Goal: Task Accomplishment & Management: Manage account settings

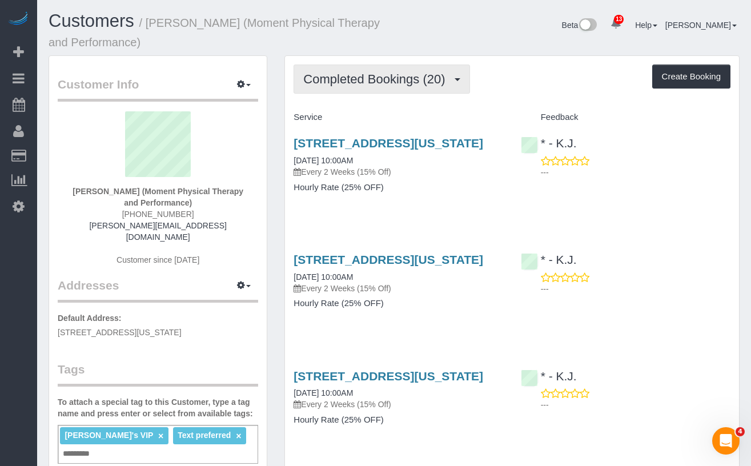
click at [384, 91] on button "Completed Bookings (20)" at bounding box center [382, 79] width 176 height 29
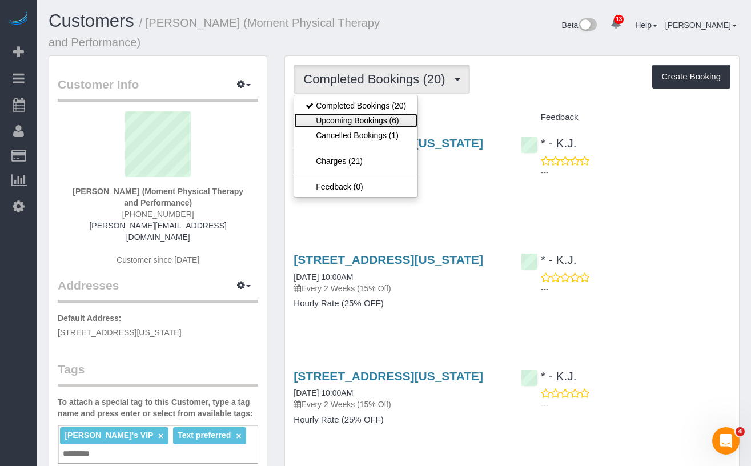
click at [365, 116] on link "Upcoming Bookings (6)" at bounding box center [355, 120] width 123 height 15
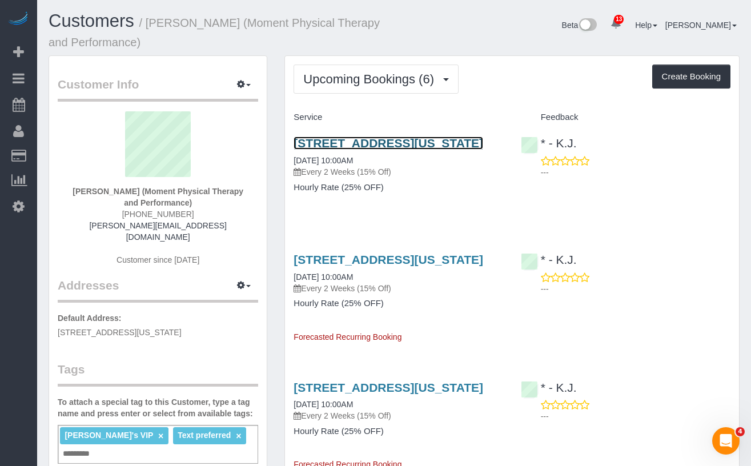
click at [334, 148] on link "2 West 45th Street, Suite 201, New York, NY 10038" at bounding box center [389, 142] width 190 height 13
click at [73, 190] on strong "Andy Fata-Chan (Moment Physical Therapy and Performance)" at bounding box center [158, 197] width 171 height 21
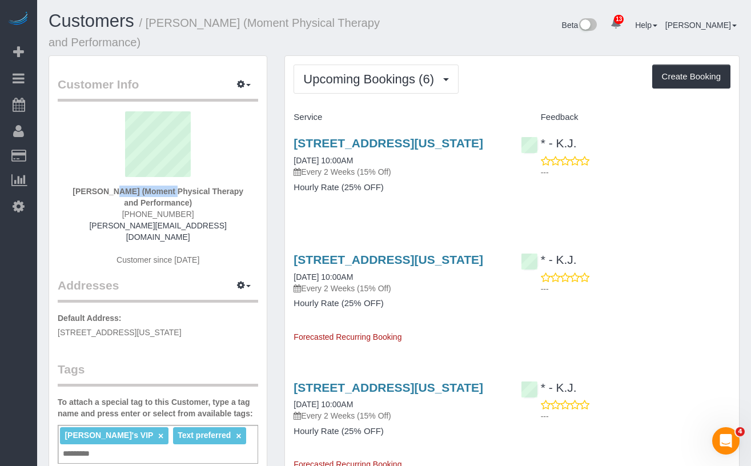
drag, startPoint x: 126, startPoint y: 190, endPoint x: 70, endPoint y: 191, distance: 56.5
click at [73, 191] on strong "Andy Fata-Chan (Moment Physical Therapy and Performance)" at bounding box center [158, 197] width 171 height 21
click at [123, 194] on strong "Andy Fata-Chan (Moment Physical Therapy and Performance)" at bounding box center [158, 197] width 171 height 21
drag, startPoint x: 130, startPoint y: 193, endPoint x: 66, endPoint y: 192, distance: 63.4
click at [66, 192] on div "Andy Fata-Chan (Moment Physical Therapy and Performance) (646) 725-9040 andy@mo…" at bounding box center [158, 194] width 200 height 166
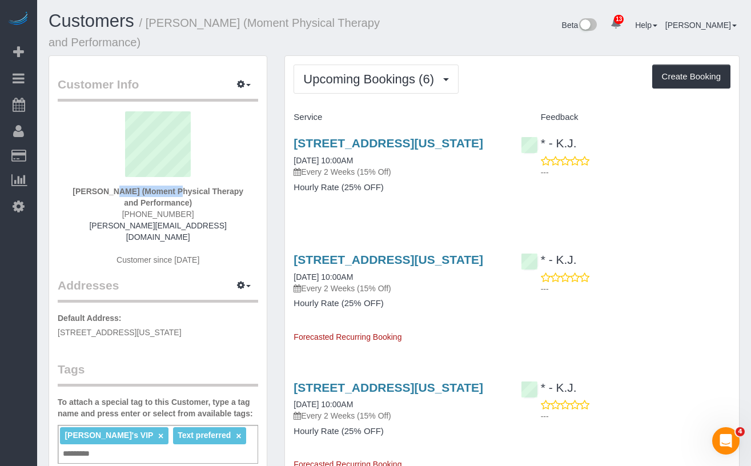
copy strong "Andy Fata-Chan"
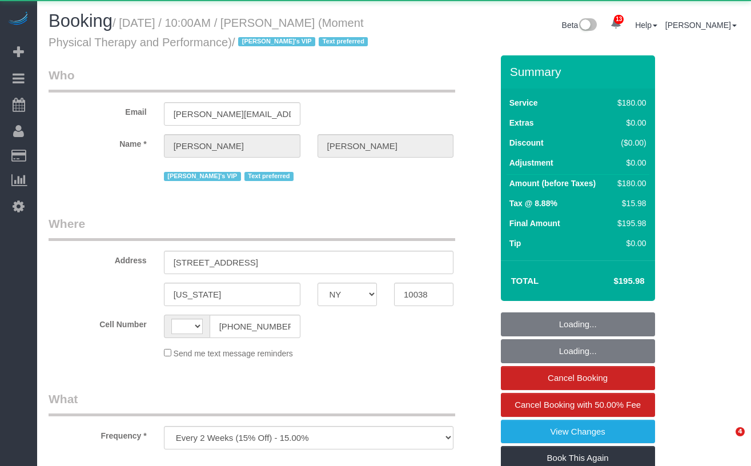
select select "NY"
select select "string:US"
select select "180"
select select "number:56"
select select "number:79"
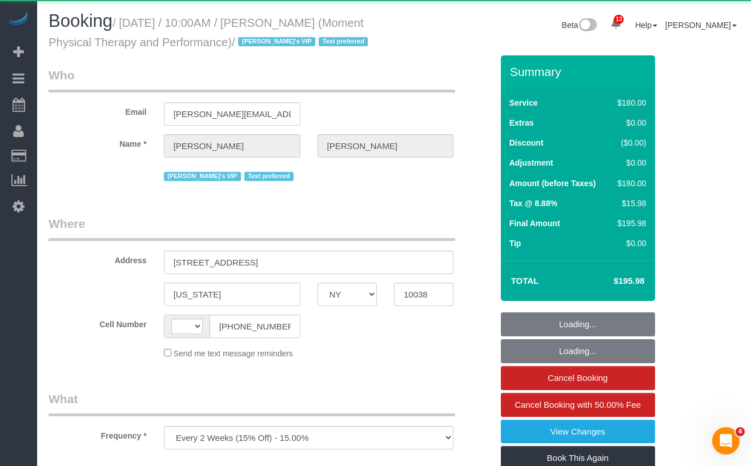
select select "number:15"
select select "number:7"
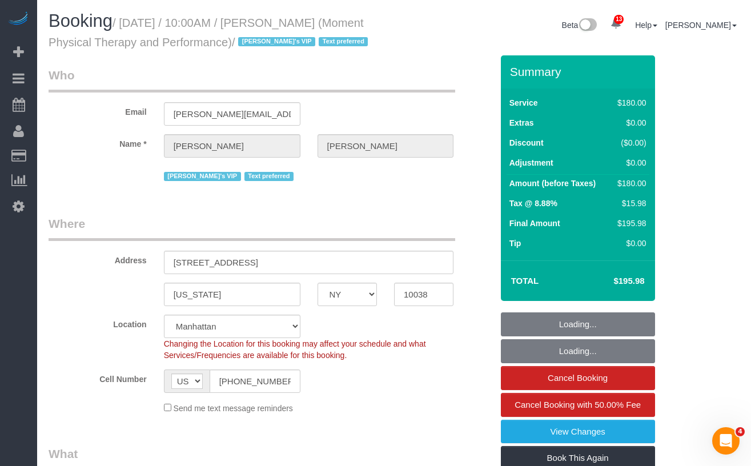
select select "object:1043"
select select "string:stripe-pm_1QKSUH4VGloSiKo7sEzekfxu"
select select "spot1"
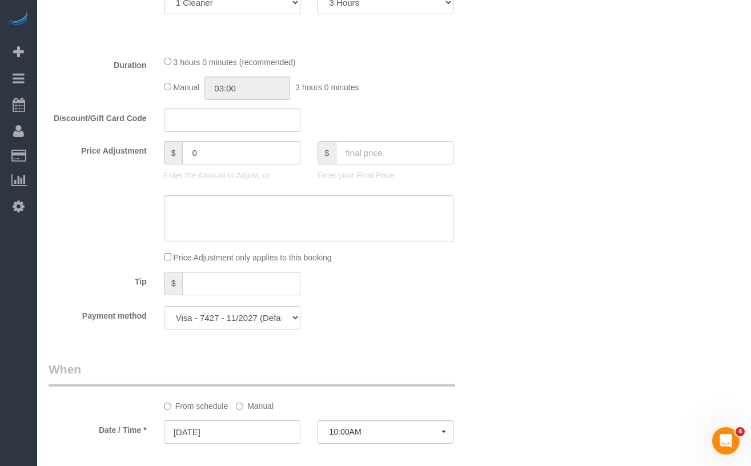
scroll to position [553, 0]
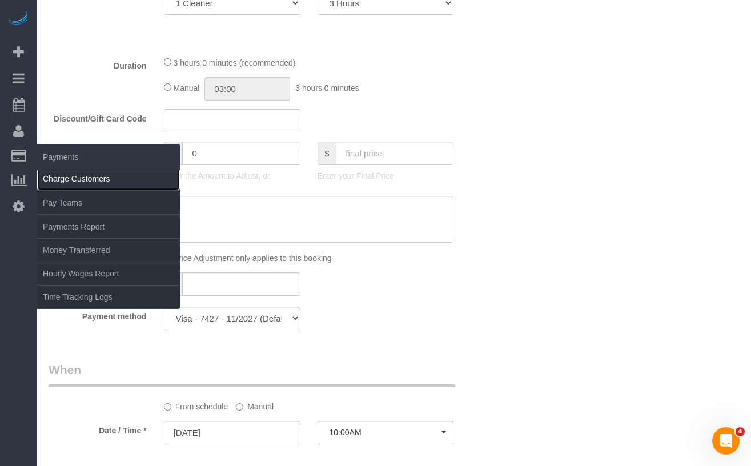
click at [65, 180] on link "Charge Customers" at bounding box center [108, 178] width 143 height 23
select select
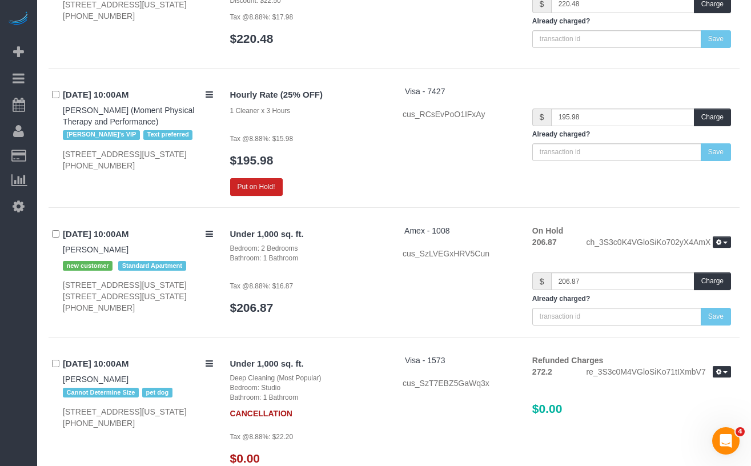
scroll to position [2141, 0]
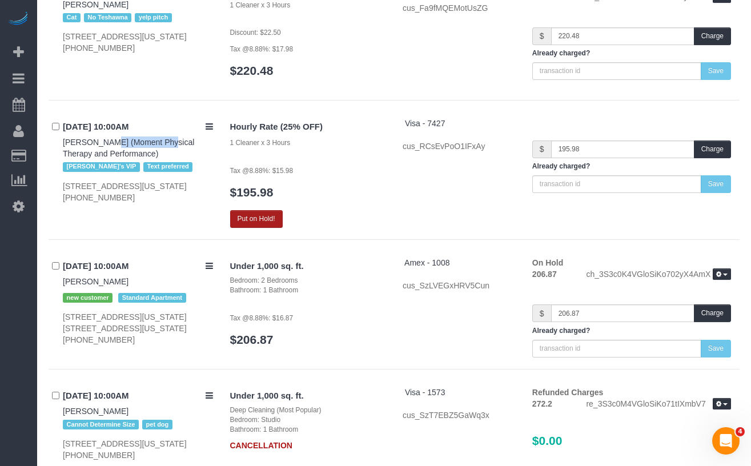
click at [262, 210] on button "Put on Hold!" at bounding box center [256, 219] width 53 height 18
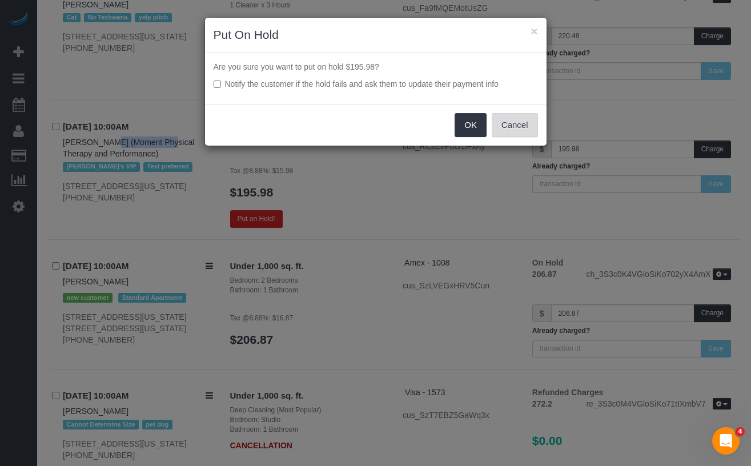
click at [528, 130] on button "Cancel" at bounding box center [515, 125] width 46 height 24
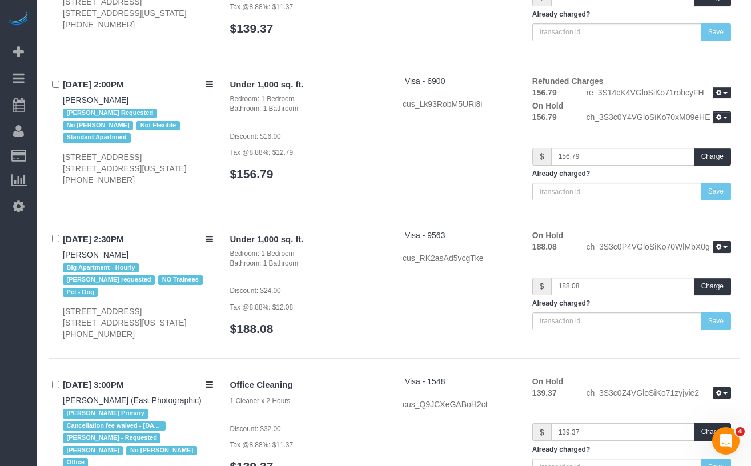
scroll to position [4493, 0]
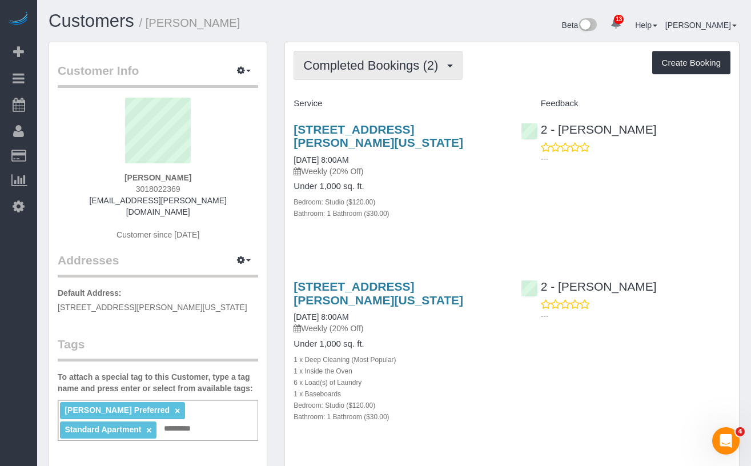
click at [384, 58] on span "Completed Bookings (2)" at bounding box center [373, 65] width 140 height 14
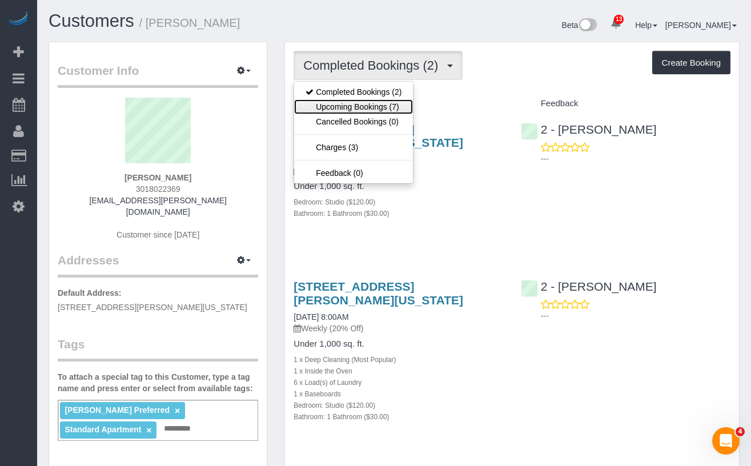
click at [372, 108] on link "Upcoming Bookings (7)" at bounding box center [353, 106] width 119 height 15
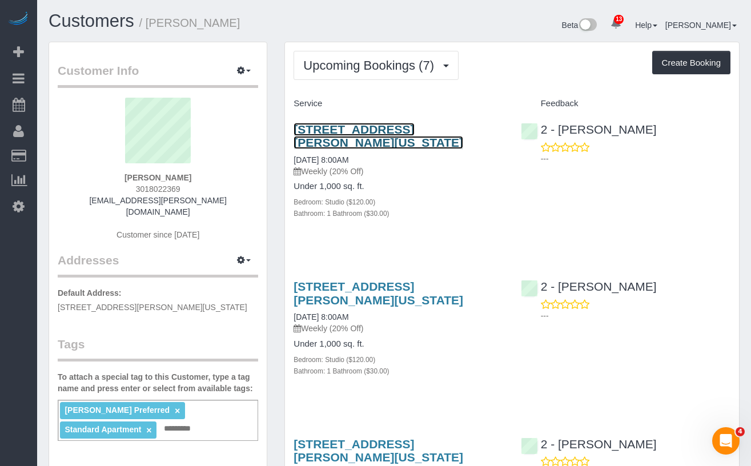
click at [381, 146] on link "2351 Adam Clayton Powell Jr Blvd, Apt. 317, New York, NY 10030" at bounding box center [379, 136] width 170 height 26
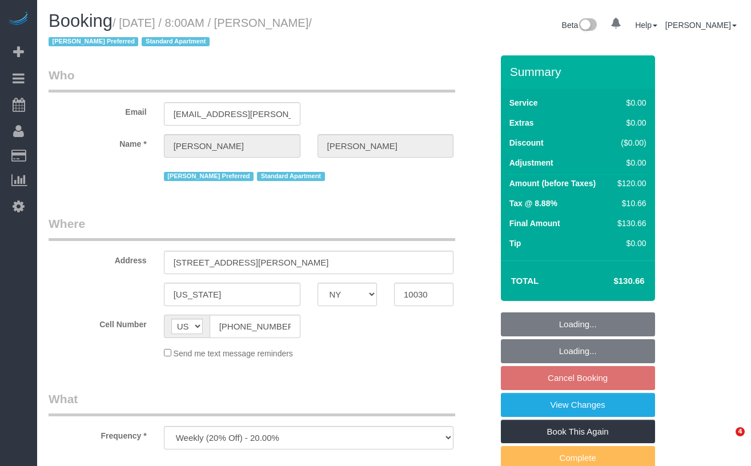
select select "NY"
select select "number:89"
select select "number:90"
select select "number:15"
select select "number:6"
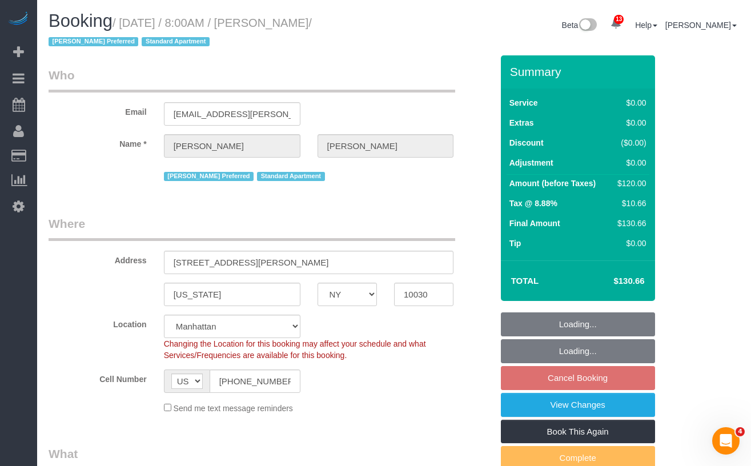
select select "object:1003"
select select "string:stripe-pm_1RzMjD4VGloSiKo7AQhaJz1S"
select select "spot1"
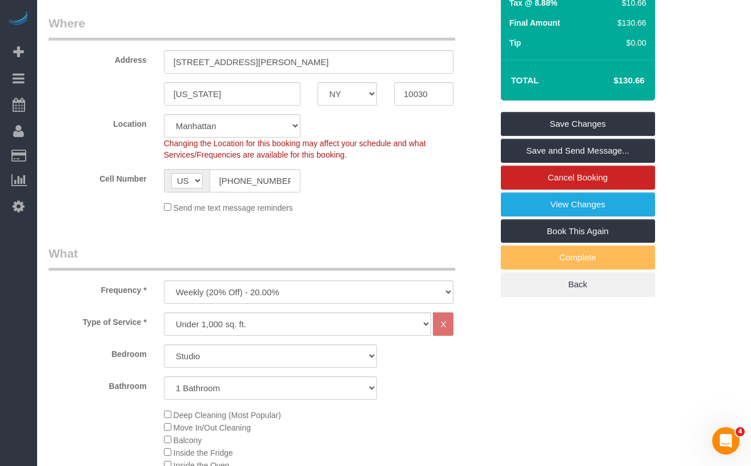
scroll to position [224, 0]
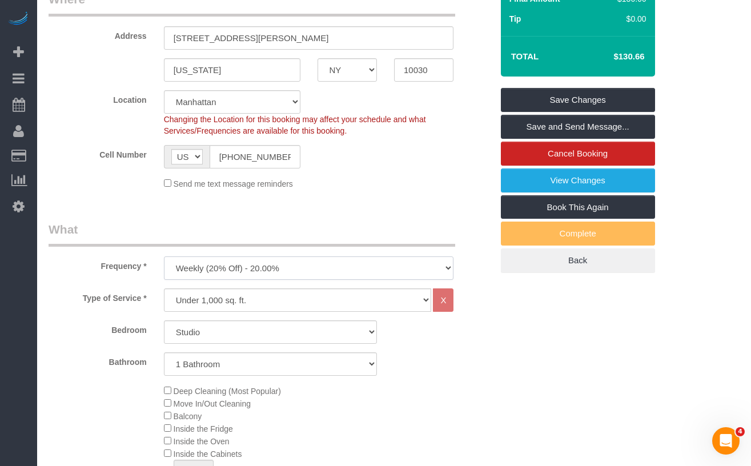
click at [291, 270] on select "One Time Weekly (20% Off) - 20.00% Every 2 Weeks (15% Off) - 15.00% Every 4 Wee…" at bounding box center [309, 267] width 290 height 23
select select "object:1005"
click at [164, 256] on select "One Time Weekly (20% Off) - 20.00% Every 2 Weeks (15% Off) - 15.00% Every 4 Wee…" at bounding box center [309, 267] width 290 height 23
click at [339, 271] on select "One Time Weekly (20% Off) - 20.00% Every 2 Weeks (15% Off) - 15.00% Every 4 Wee…" at bounding box center [309, 267] width 290 height 23
click at [164, 256] on select "One Time Weekly (20% Off) - 20.00% Every 2 Weeks (15% Off) - 15.00% Every 4 Wee…" at bounding box center [309, 267] width 290 height 23
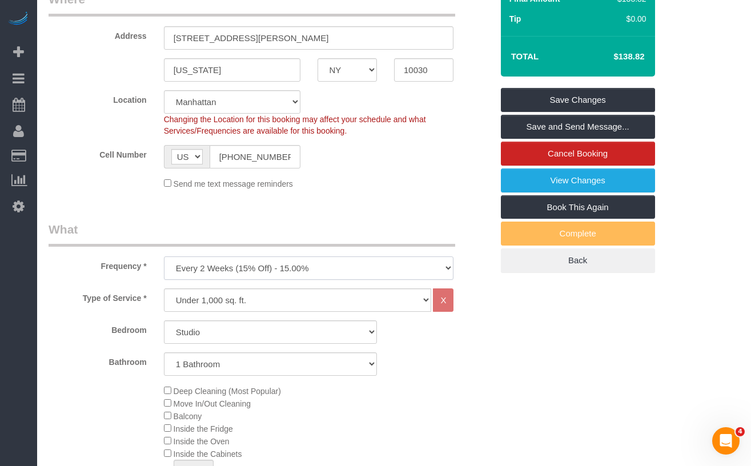
click at [276, 266] on select "One Time Weekly (20% Off) - 20.00% Every 2 Weeks (15% Off) - 15.00% Every 4 Wee…" at bounding box center [309, 267] width 290 height 23
click at [164, 256] on select "One Time Weekly (20% Off) - 20.00% Every 2 Weeks (15% Off) - 15.00% Every 4 Wee…" at bounding box center [309, 267] width 290 height 23
drag, startPoint x: 151, startPoint y: 268, endPoint x: 288, endPoint y: 264, distance: 136.5
click at [286, 264] on div "Frequency * One Time Weekly (20% Off) - 20.00% Every 2 Weeks (15% Off) - 15.00%…" at bounding box center [270, 250] width 461 height 59
click at [330, 270] on select "One Time Weekly (20% Off) - 20.00% Every 2 Weeks (15% Off) - 15.00% Every 4 Wee…" at bounding box center [309, 267] width 290 height 23
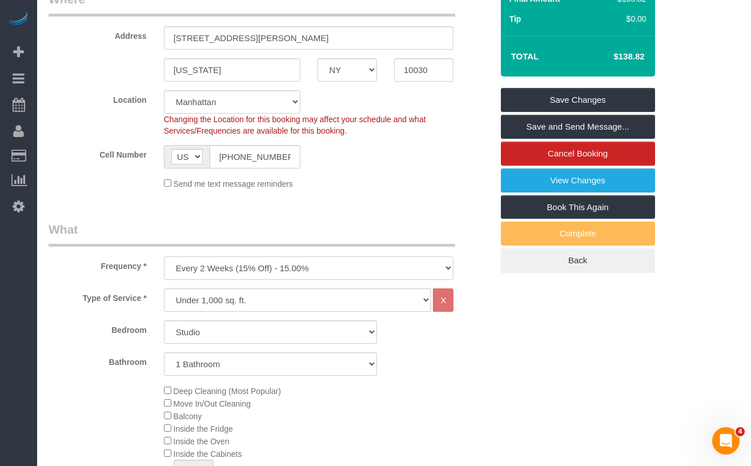
click at [164, 256] on select "One Time Weekly (20% Off) - 20.00% Every 2 Weeks (15% Off) - 15.00% Every 4 Wee…" at bounding box center [309, 267] width 290 height 23
drag, startPoint x: 617, startPoint y: 53, endPoint x: 624, endPoint y: 54, distance: 6.9
click at [617, 53] on h4 "$138.82" at bounding box center [611, 57] width 65 height 10
click at [625, 54] on h4 "$138.82" at bounding box center [611, 57] width 65 height 10
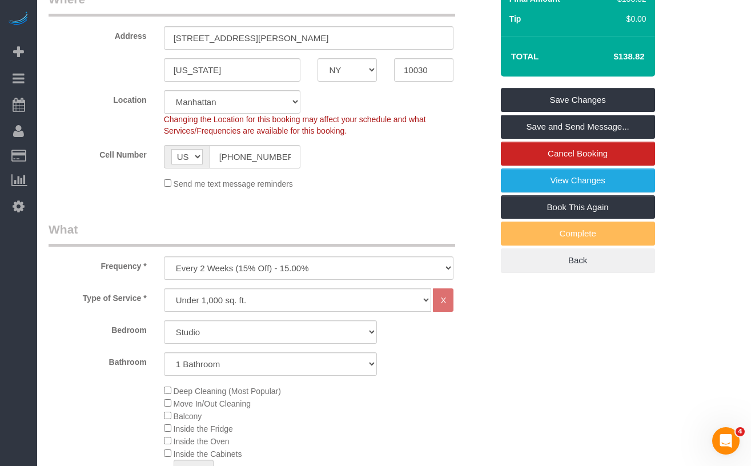
click at [625, 54] on h4 "$138.82" at bounding box center [611, 57] width 65 height 10
copy div "$138.82 Save Changes Save and Send Message... Cancel Booking View Changes Book …"
click at [351, 191] on fieldset "Where Address 2351 Adam Clayton Powell Jr Blvd, Apt. 317 New York AK AL AR AZ C…" at bounding box center [271, 94] width 444 height 207
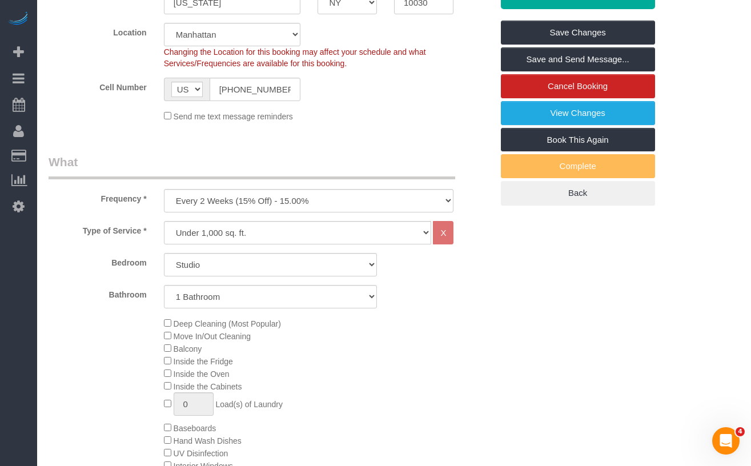
scroll to position [295, 0]
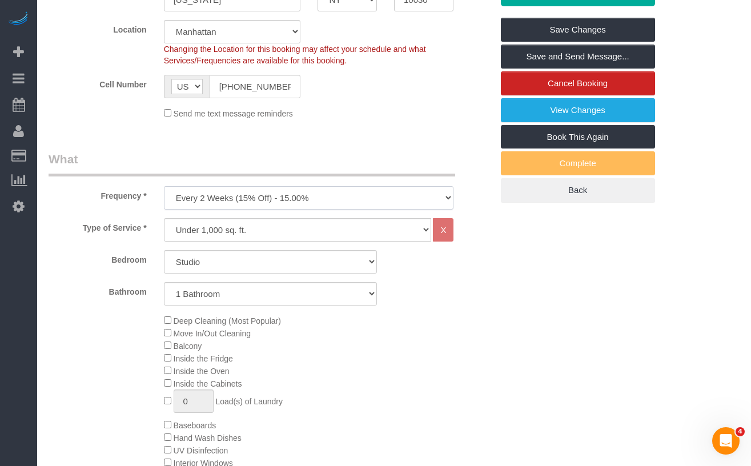
click at [215, 194] on select "One Time Weekly (20% Off) - 20.00% Every 2 Weeks (15% Off) - 15.00% Every 4 Wee…" at bounding box center [309, 197] width 290 height 23
click at [164, 186] on select "One Time Weekly (20% Off) - 20.00% Every 2 Weeks (15% Off) - 15.00% Every 4 Wee…" at bounding box center [309, 197] width 290 height 23
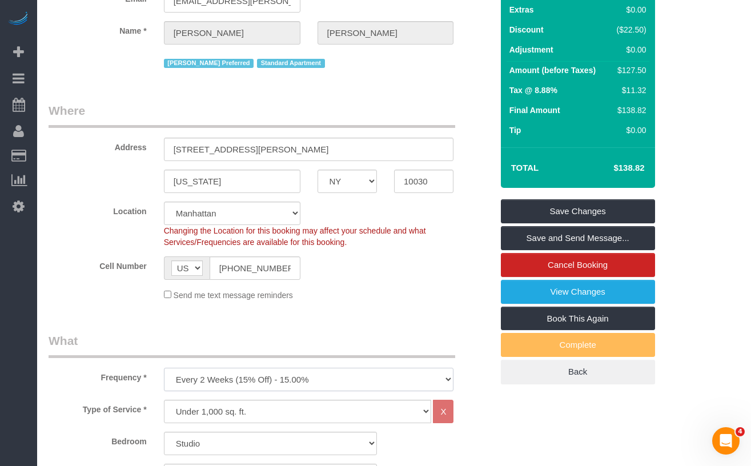
scroll to position [123, 0]
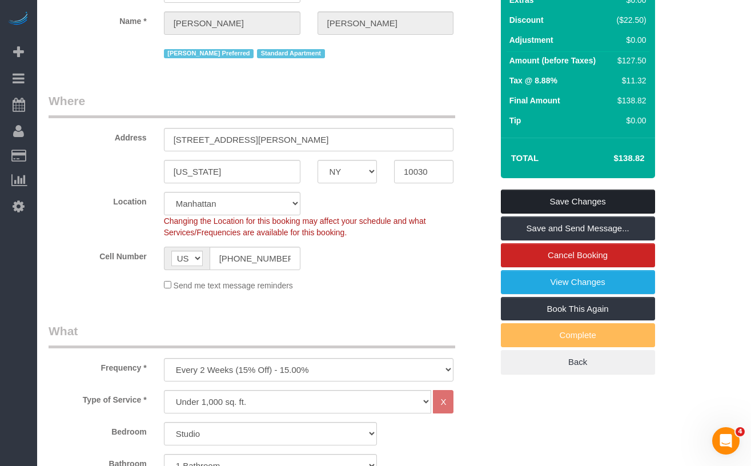
click at [542, 203] on link "Save Changes" at bounding box center [578, 202] width 154 height 24
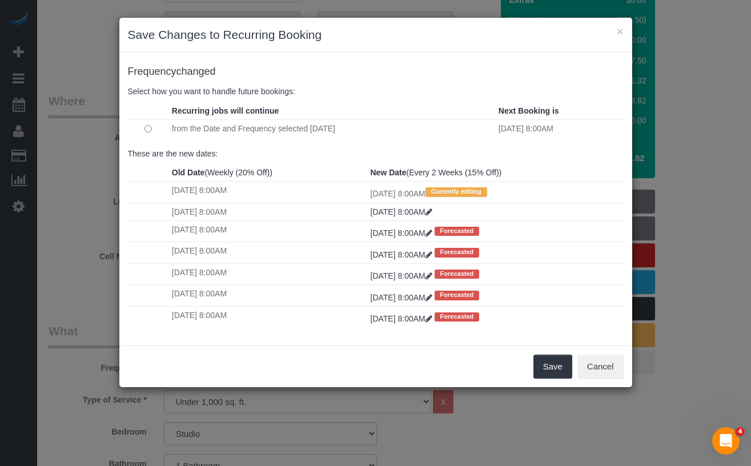
click at [230, 128] on td "from the Date and Frequency selected Today" at bounding box center [332, 128] width 327 height 19
click at [604, 359] on button "Cancel" at bounding box center [600, 367] width 46 height 24
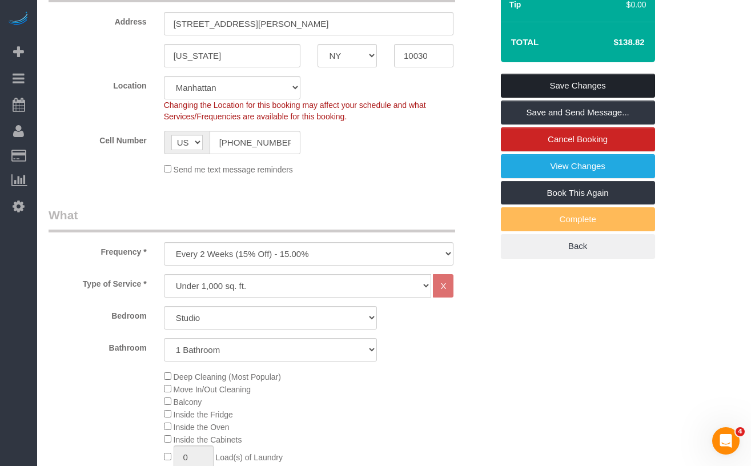
scroll to position [258, 0]
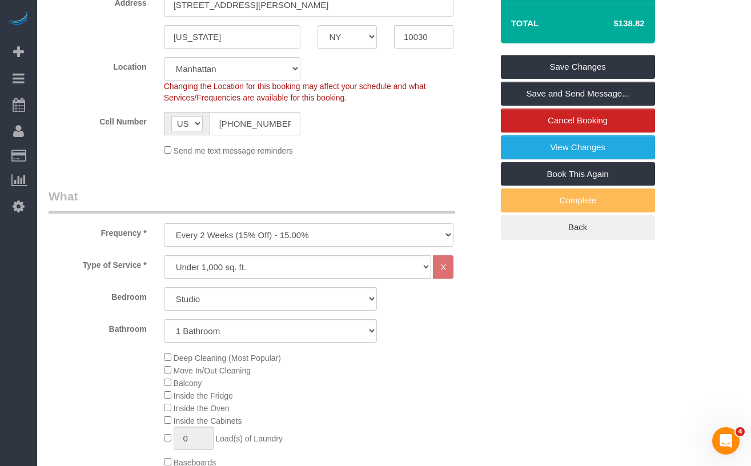
click at [225, 240] on select "One Time Weekly (20% Off) - 20.00% Every 2 Weeks (15% Off) - 15.00% Every 4 Wee…" at bounding box center [309, 234] width 290 height 23
click at [164, 223] on select "One Time Weekly (20% Off) - 20.00% Every 2 Weeks (15% Off) - 15.00% Every 4 Wee…" at bounding box center [309, 234] width 290 height 23
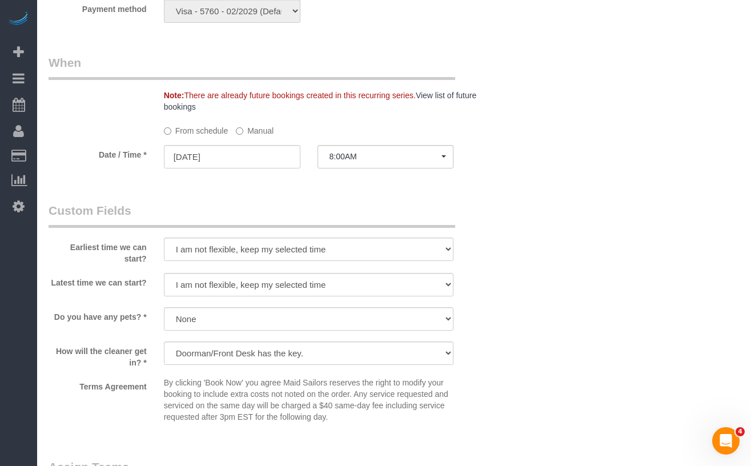
scroll to position [1115, 0]
click at [242, 167] on div at bounding box center [232, 168] width 136 height 2
click at [220, 163] on input "09/07/2025" at bounding box center [232, 154] width 136 height 23
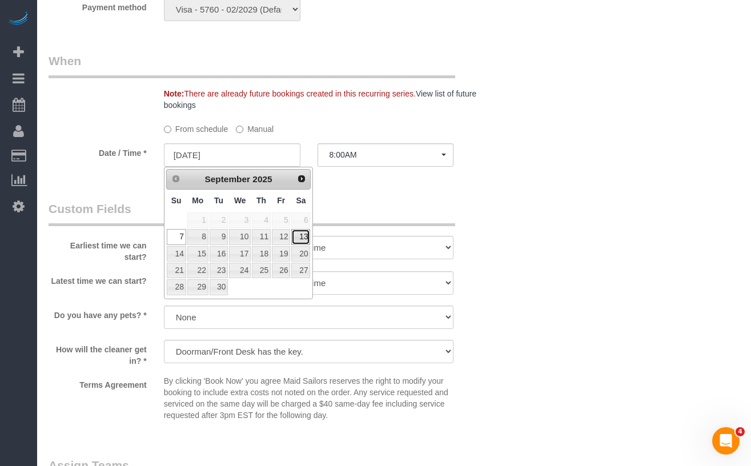
click at [303, 240] on link "13" at bounding box center [300, 236] width 19 height 15
type input "09/13/2025"
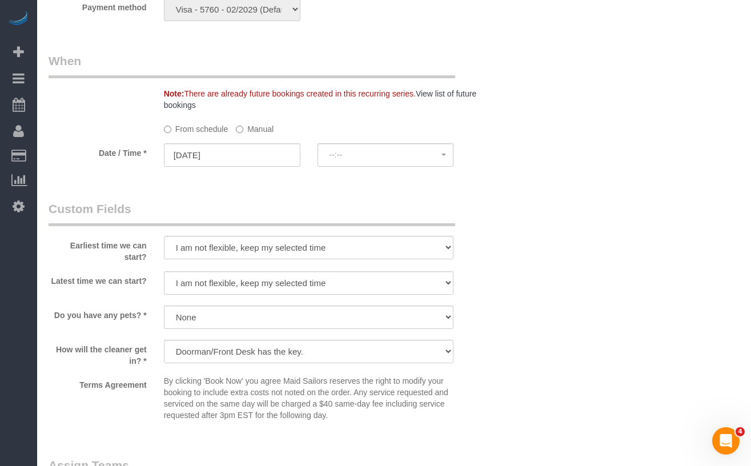
select select "spot55"
click at [394, 154] on span "8:00AM" at bounding box center [385, 154] width 112 height 9
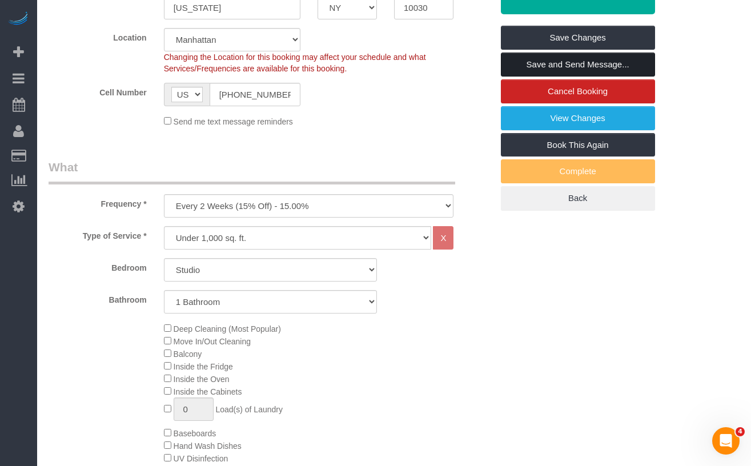
scroll to position [300, 0]
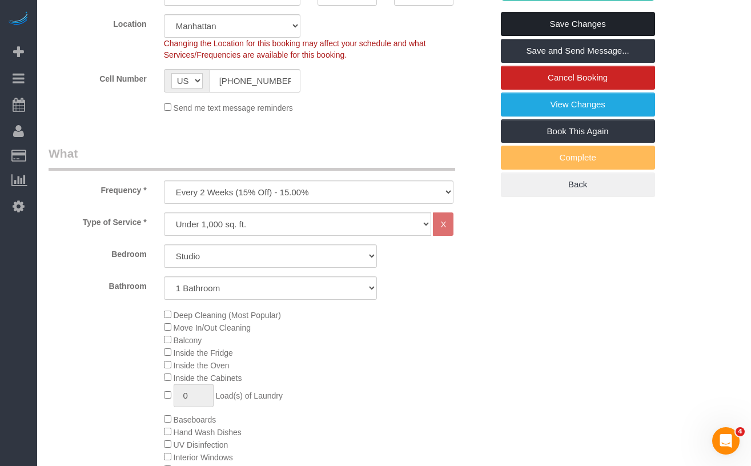
click at [559, 27] on link "Save Changes" at bounding box center [578, 24] width 154 height 24
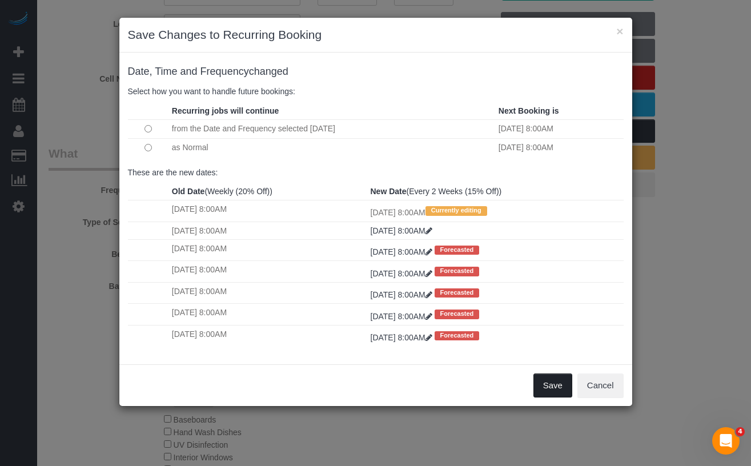
click at [549, 391] on button "Save" at bounding box center [552, 385] width 39 height 24
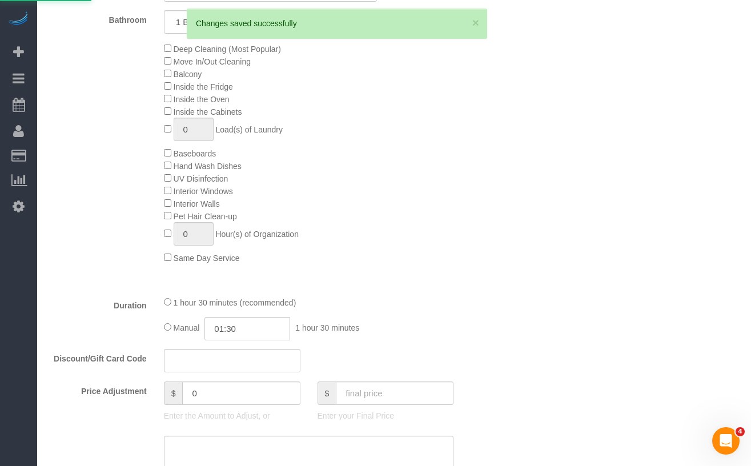
scroll to position [574, 0]
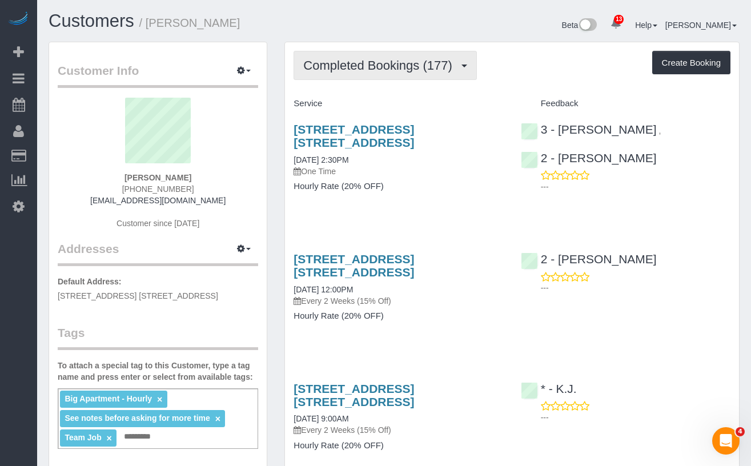
click at [406, 72] on span "Completed Bookings (177)" at bounding box center [380, 65] width 154 height 14
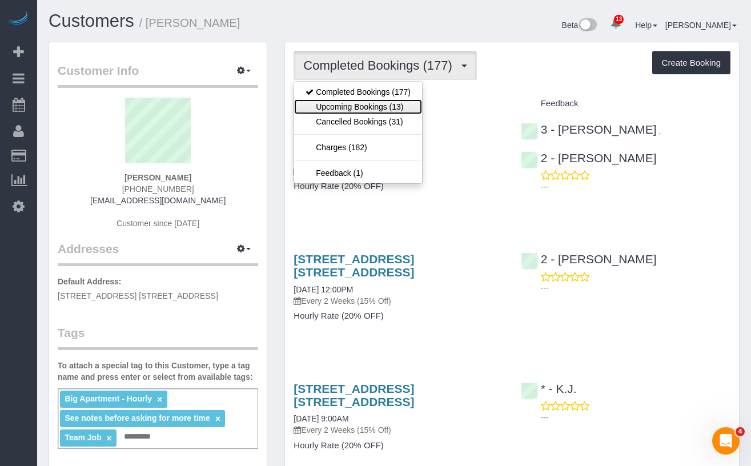
click at [383, 100] on link "Upcoming Bookings (13)" at bounding box center [358, 106] width 128 height 15
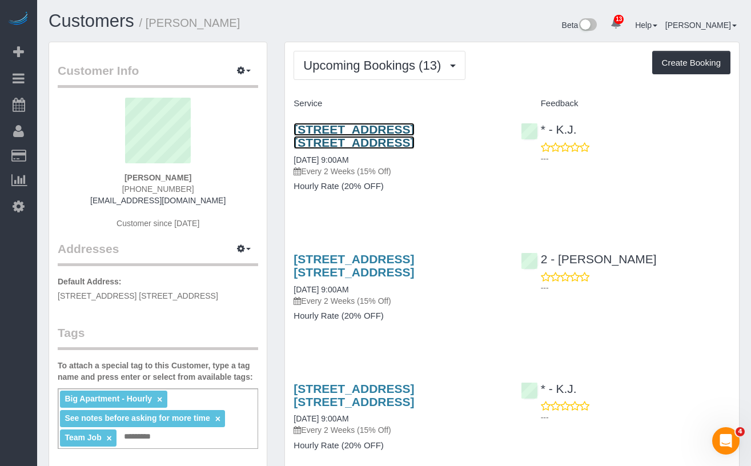
click at [353, 132] on link "[STREET_ADDRESS] [STREET_ADDRESS]" at bounding box center [354, 136] width 120 height 26
drag, startPoint x: 374, startPoint y: 148, endPoint x: 296, endPoint y: 134, distance: 79.5
click at [296, 134] on h3 "[STREET_ADDRESS] [STREET_ADDRESS]" at bounding box center [399, 136] width 210 height 26
copy link "[STREET_ADDRESS] [STREET_ADDRESS]"
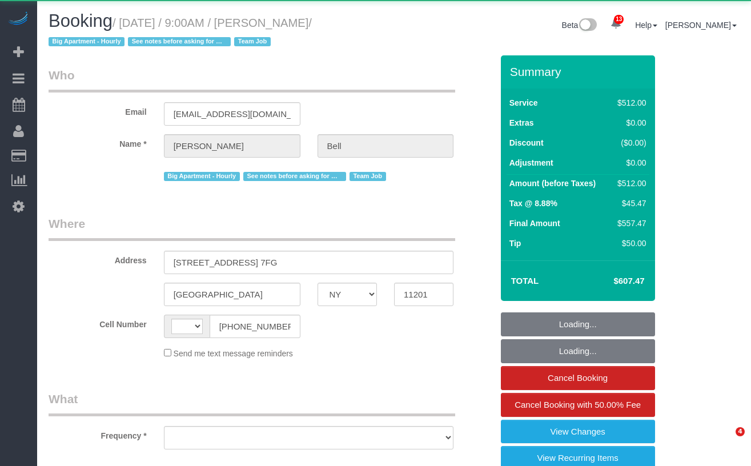
select select "NY"
select select "string:[GEOGRAPHIC_DATA]"
select select "object:907"
select select "2"
select select "240"
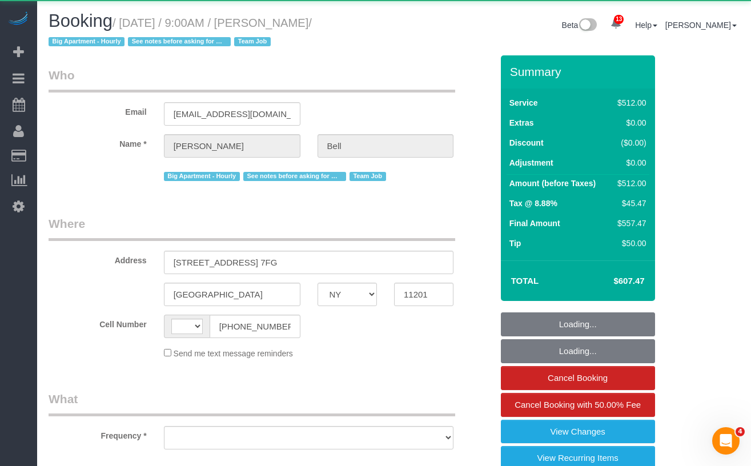
select select "spot1"
select select "number:89"
select select "number:90"
select select "number:15"
select select "number:5"
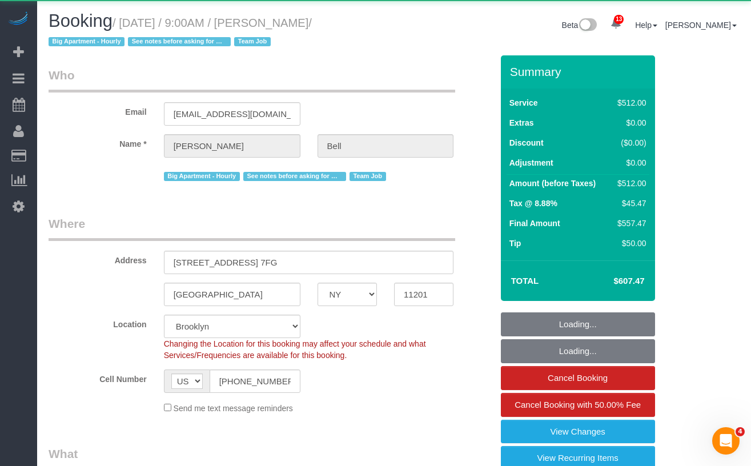
select select "string:stripe-pm_1KXFUA4VGloSiKo7ffajs4Qi"
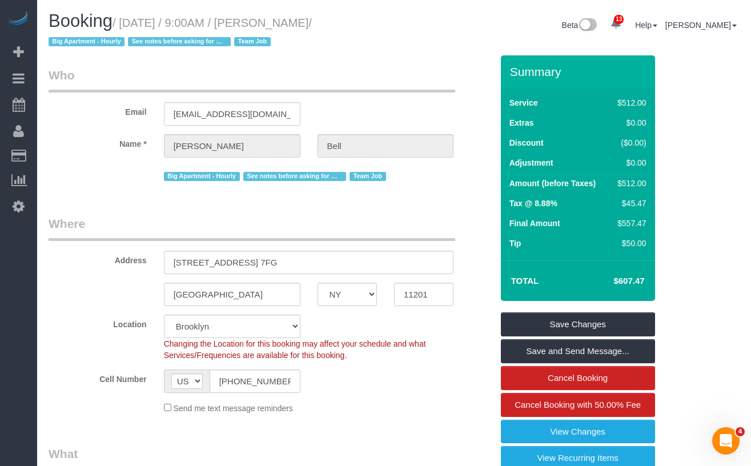
drag, startPoint x: 360, startPoint y: 23, endPoint x: 129, endPoint y: 25, distance: 230.7
click at [129, 25] on small "/ [DATE] / 9:00AM / [PERSON_NAME] / Big Apartment - Hourly See notes before ask…" at bounding box center [180, 33] width 263 height 32
copy small "[DATE] / 9:00AM / [PERSON_NAME]"
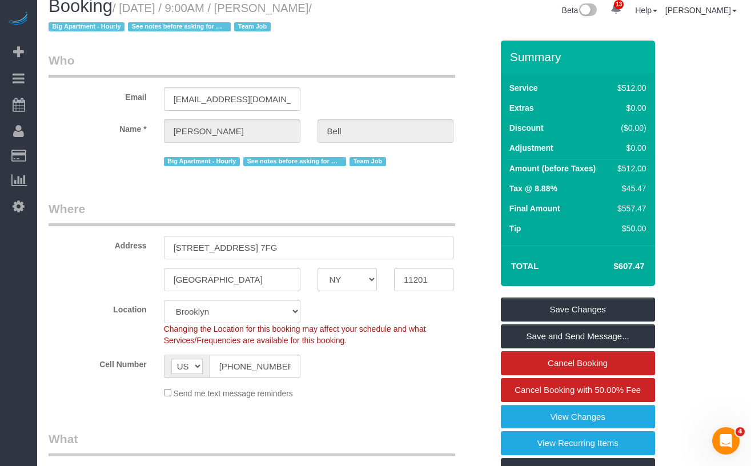
click at [294, 243] on input "[STREET_ADDRESS] 7FG" at bounding box center [309, 247] width 290 height 23
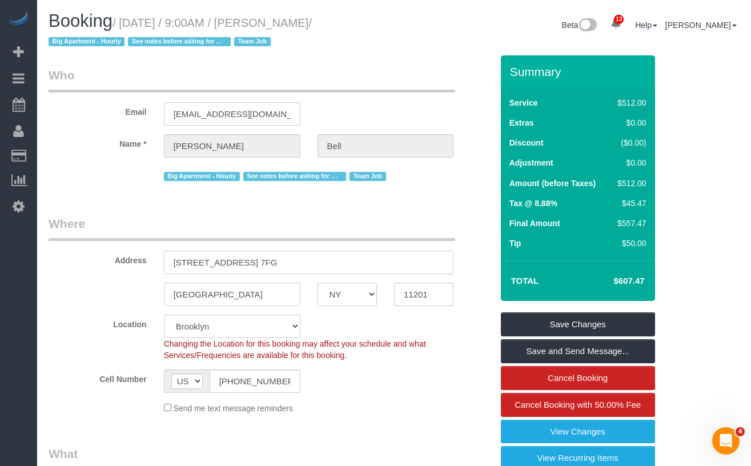
scroll to position [2, 0]
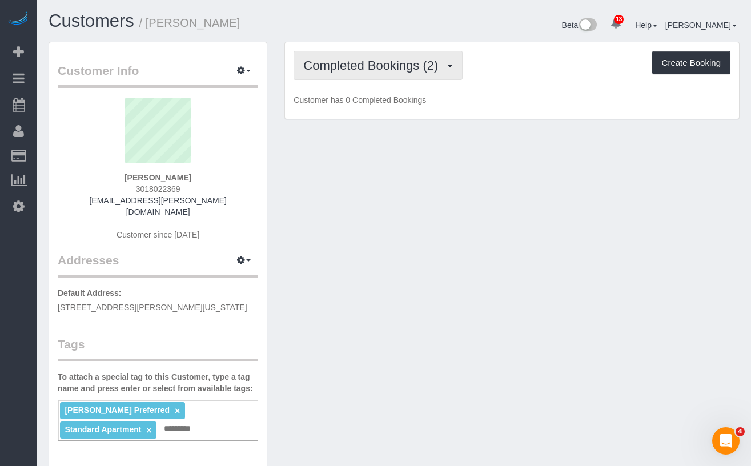
click at [393, 65] on span "Completed Bookings (2)" at bounding box center [373, 65] width 140 height 14
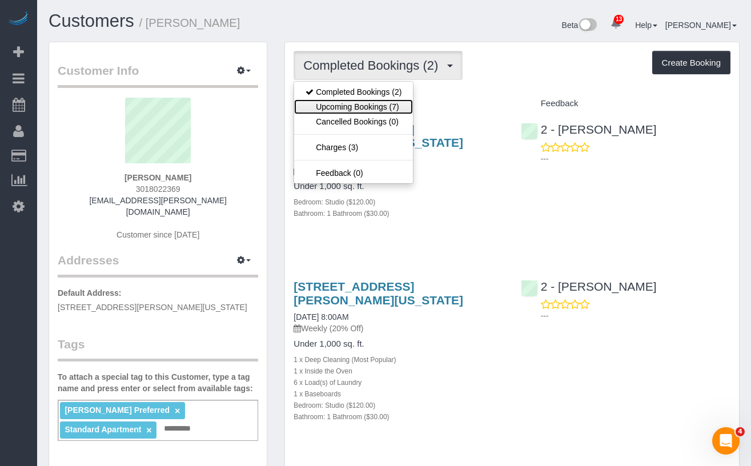
click at [376, 104] on link "Upcoming Bookings (7)" at bounding box center [353, 106] width 119 height 15
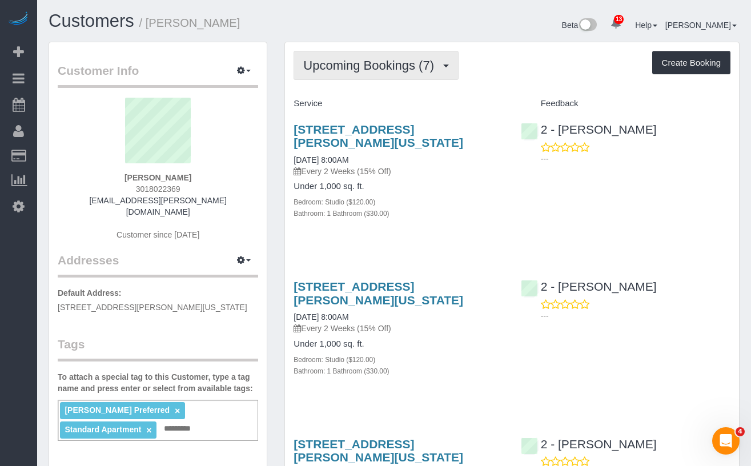
click at [372, 74] on button "Upcoming Bookings (7)" at bounding box center [376, 65] width 165 height 29
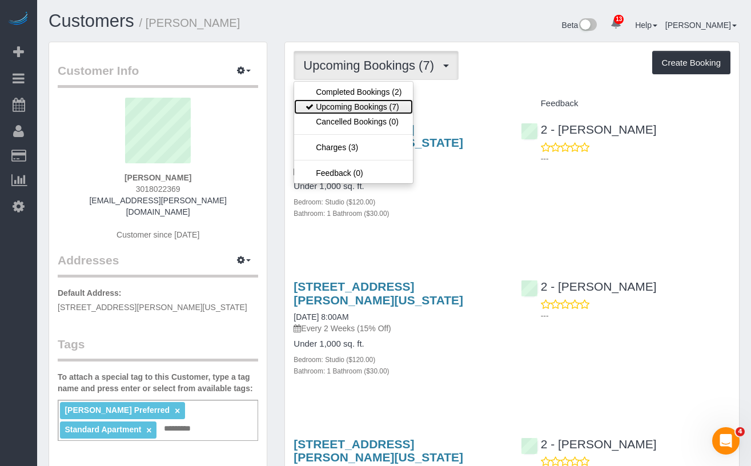
click at [341, 113] on link "Upcoming Bookings (7)" at bounding box center [353, 106] width 119 height 15
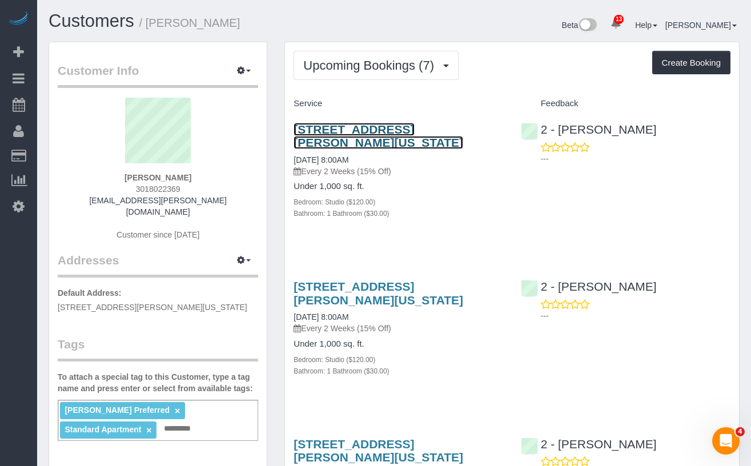
click at [313, 139] on link "2351 Adam Clayton Powell Jr Blvd, Apt. 317, New York, NY 10030" at bounding box center [379, 136] width 170 height 26
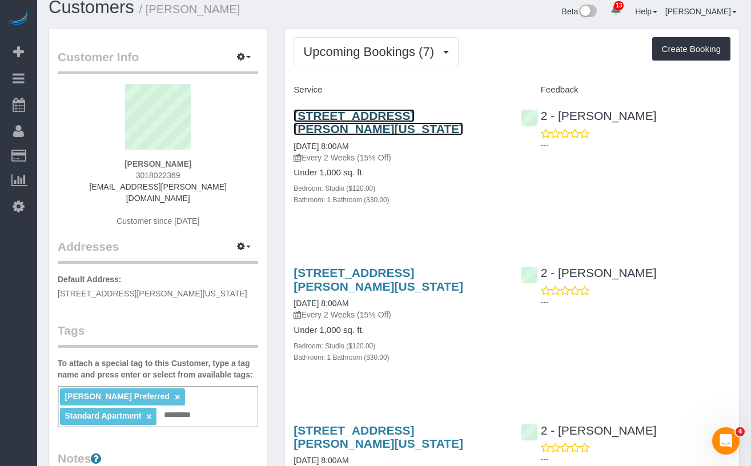
scroll to position [10, 0]
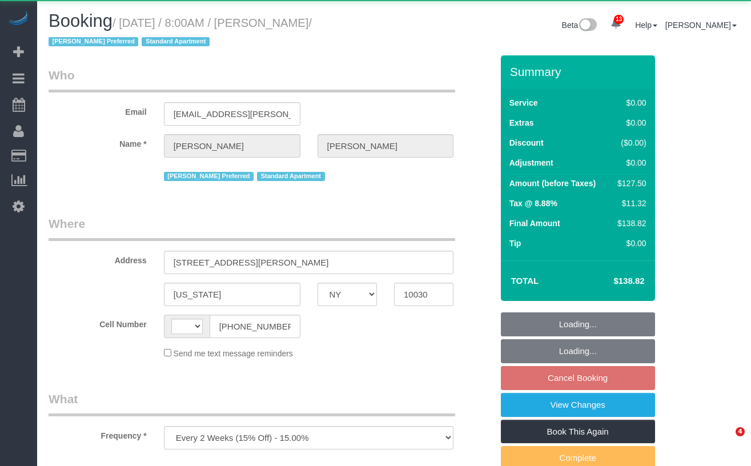
select select "NY"
select select "string:[GEOGRAPHIC_DATA]"
select select "number:89"
select select "number:90"
select select "number:15"
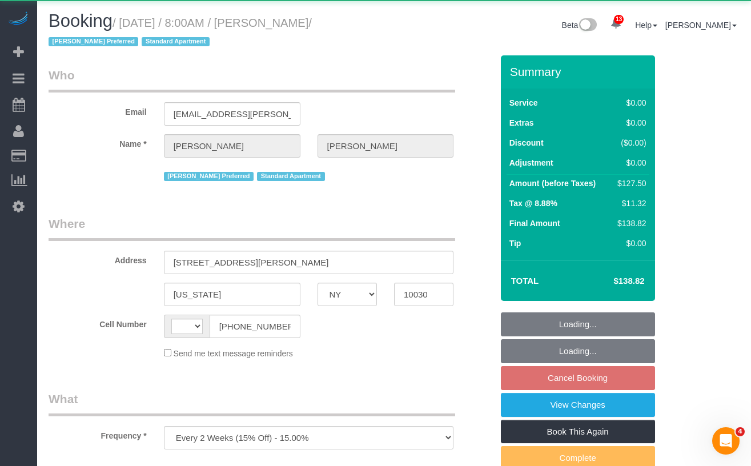
select select "number:6"
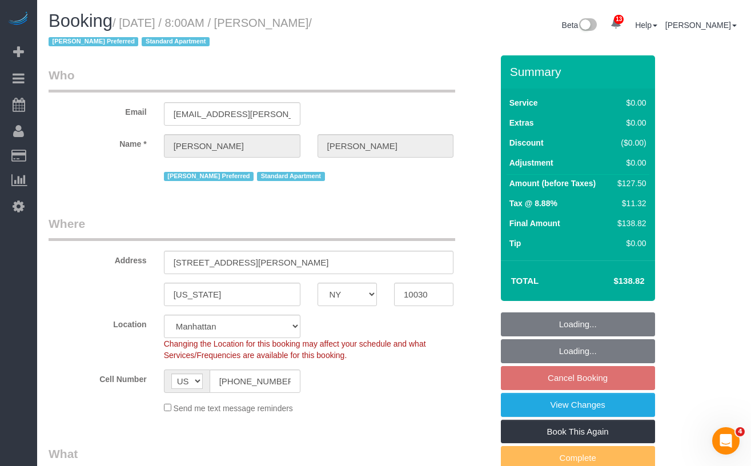
select select "object:995"
select select "string:stripe-pm_1RzMjD4VGloSiKo7AQhaJz1S"
select select "spot1"
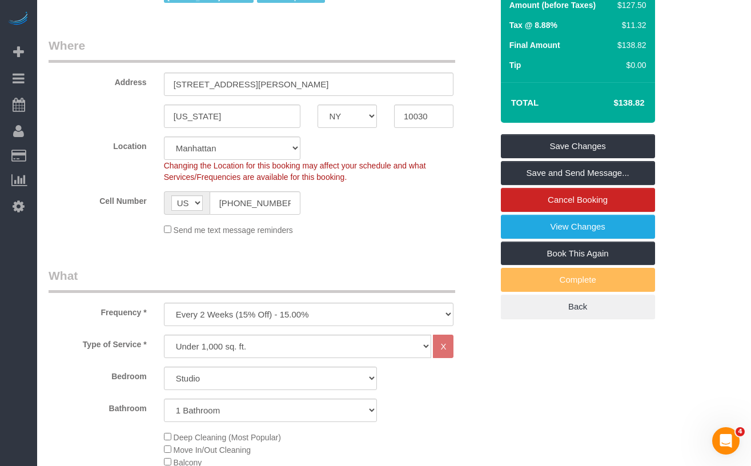
scroll to position [183, 0]
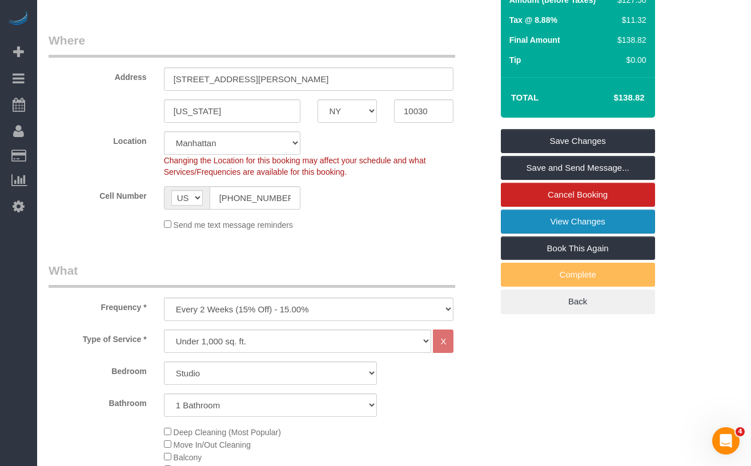
click at [548, 223] on link "View Changes" at bounding box center [578, 222] width 154 height 24
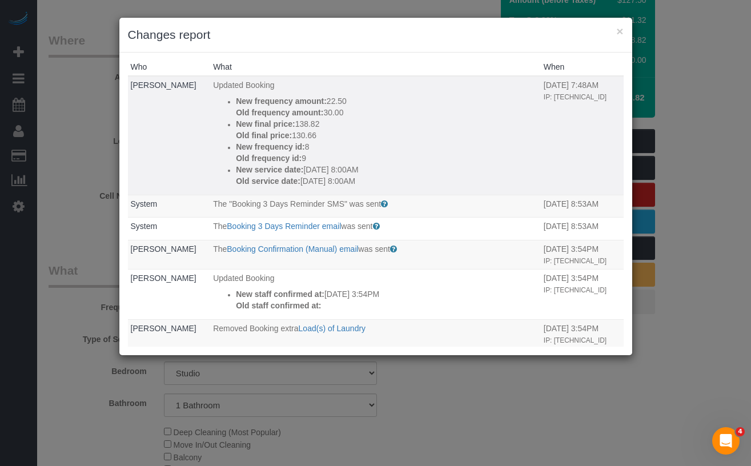
scroll to position [0, 0]
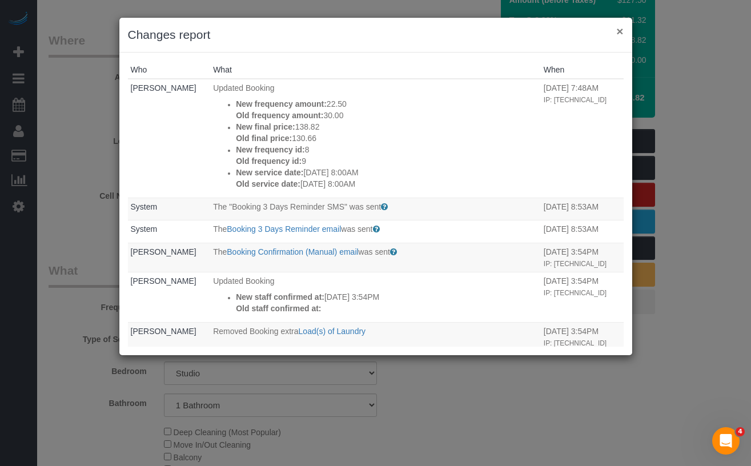
click at [618, 29] on button "×" at bounding box center [619, 31] width 7 height 12
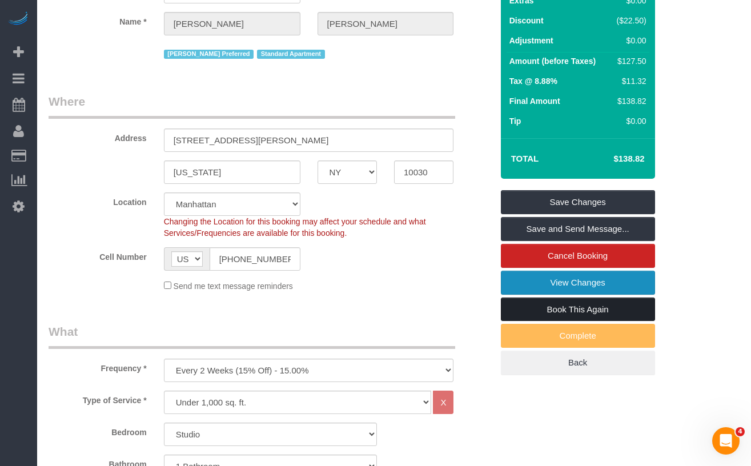
scroll to position [123, 0]
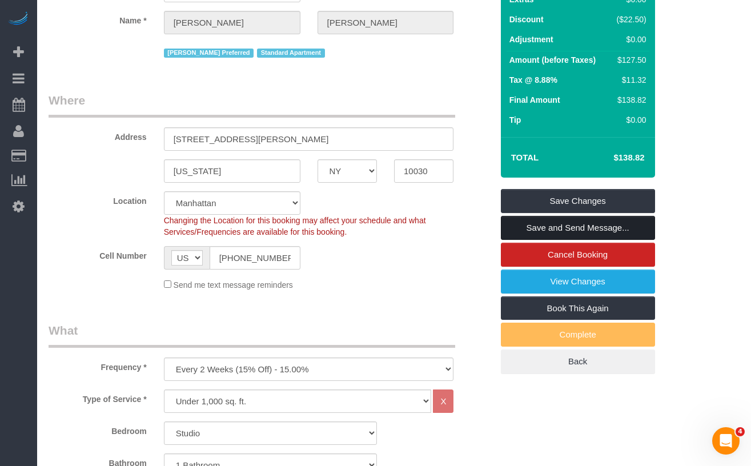
click at [524, 229] on link "Save and Send Message..." at bounding box center [578, 228] width 154 height 24
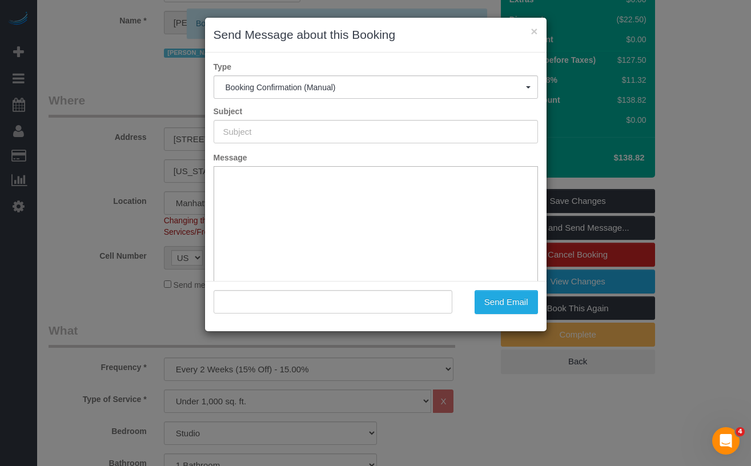
type input "Cleaning Confirmed for 09/13/2025 at 8:00am"
type input ""Francesca Witcher" <francesca.m.witcher@gmail.com>"
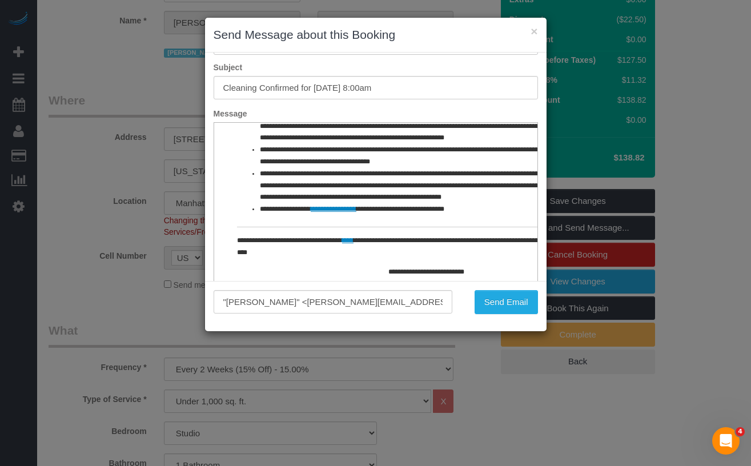
scroll to position [84, 0]
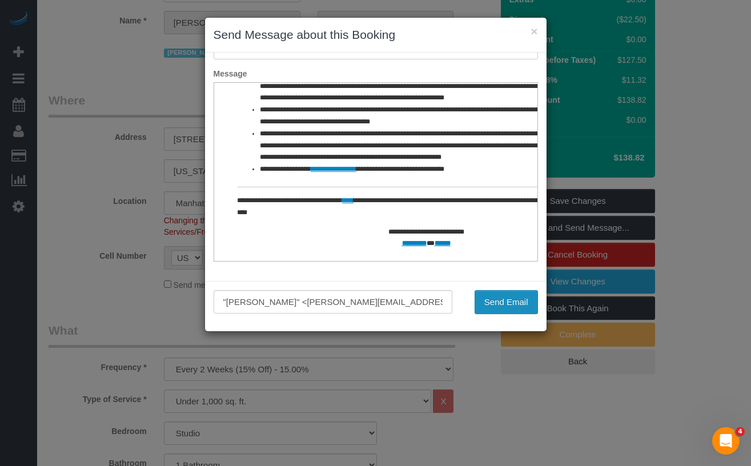
click at [487, 297] on button "Send Email" at bounding box center [506, 302] width 63 height 24
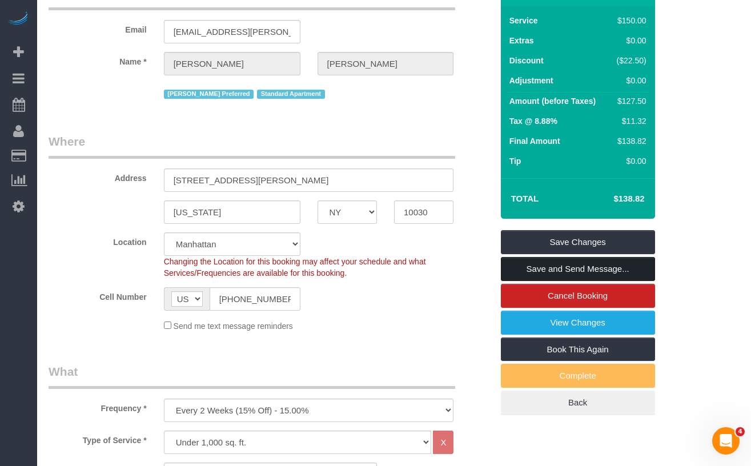
scroll to position [164, 0]
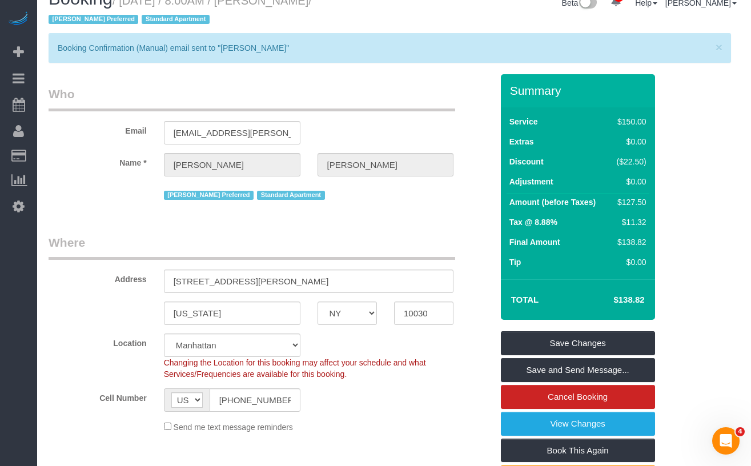
scroll to position [0, 0]
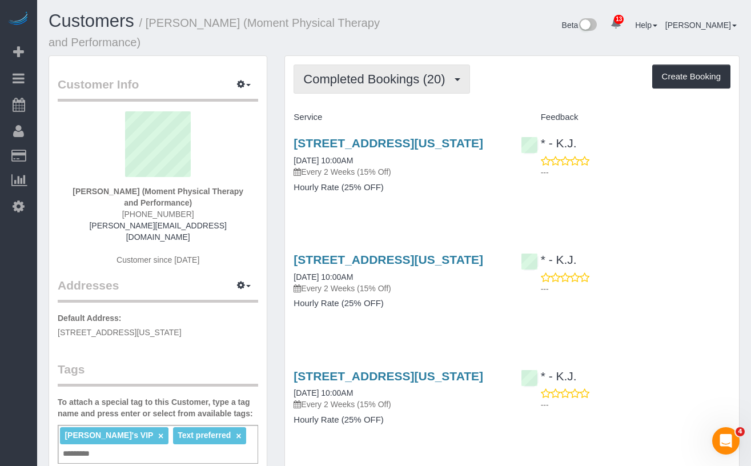
click at [373, 85] on span "Completed Bookings (20)" at bounding box center [376, 79] width 147 height 14
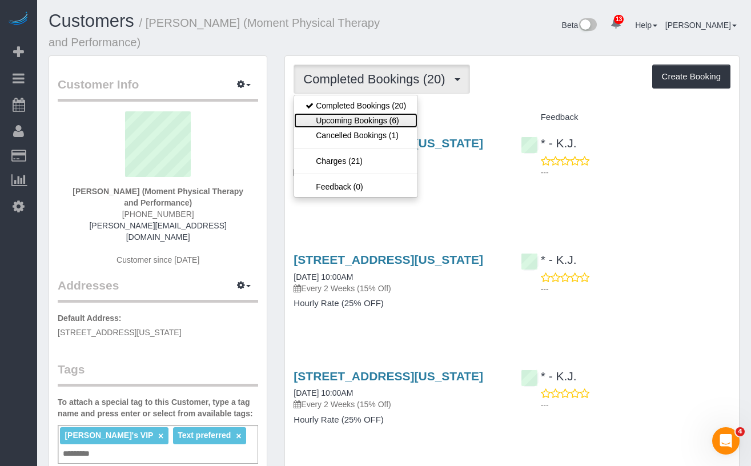
click at [369, 120] on link "Upcoming Bookings (6)" at bounding box center [355, 120] width 123 height 15
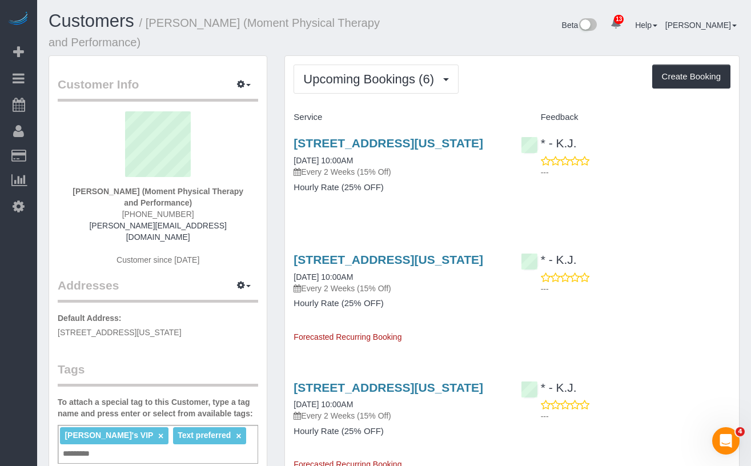
click at [86, 192] on strong "[PERSON_NAME] (Moment Physical Therapy and Performance)" at bounding box center [158, 197] width 171 height 21
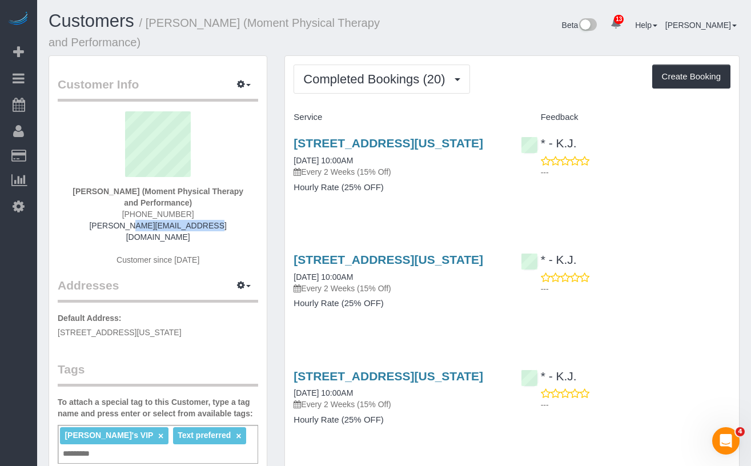
drag, startPoint x: 204, startPoint y: 226, endPoint x: 112, endPoint y: 226, distance: 91.9
click at [112, 226] on div "[PERSON_NAME] (Moment Physical Therapy and Performance) [PHONE_NUMBER] [PERSON_…" at bounding box center [158, 194] width 200 height 166
copy link "[PERSON_NAME][EMAIL_ADDRESS][DOMAIN_NAME]"
click at [345, 147] on link "[STREET_ADDRESS][US_STATE]" at bounding box center [389, 142] width 190 height 13
click at [247, 81] on button "button" at bounding box center [244, 85] width 29 height 18
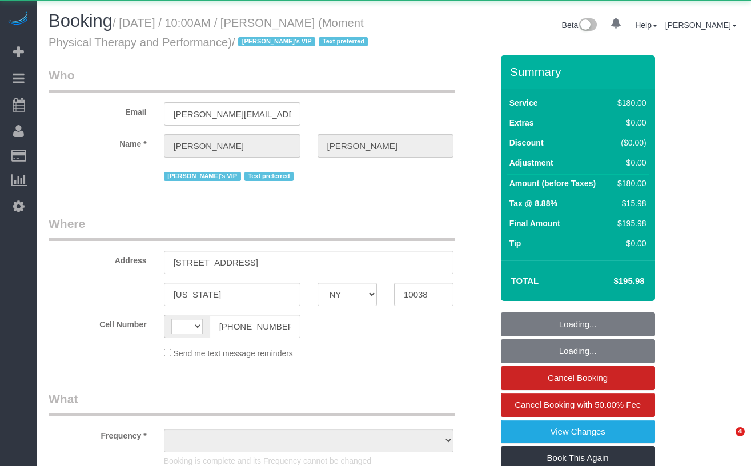
select select "NY"
select select "string:US"
select select "object:752"
select select "180"
select select "number:56"
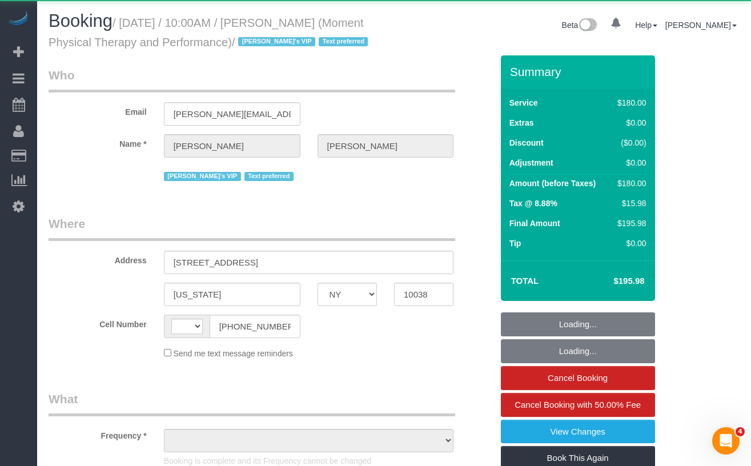
select select "number:79"
select select "number:15"
select select "number:7"
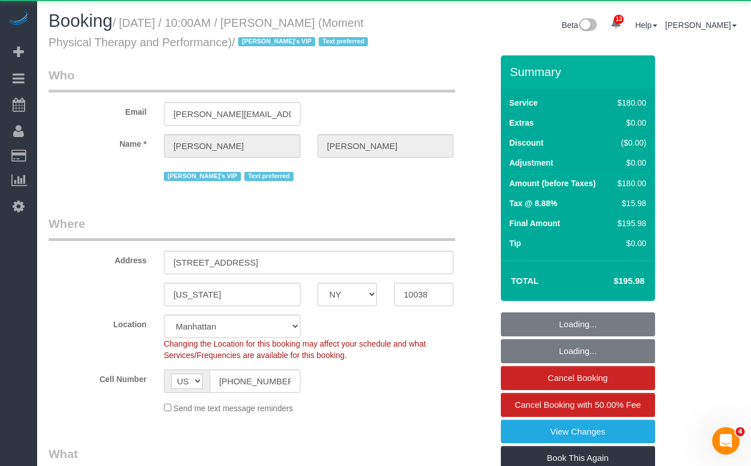
select select "object:1463"
select select "string:stripe-pm_1QKSUH4VGloSiKo7sEzekfxu"
select select "spot1"
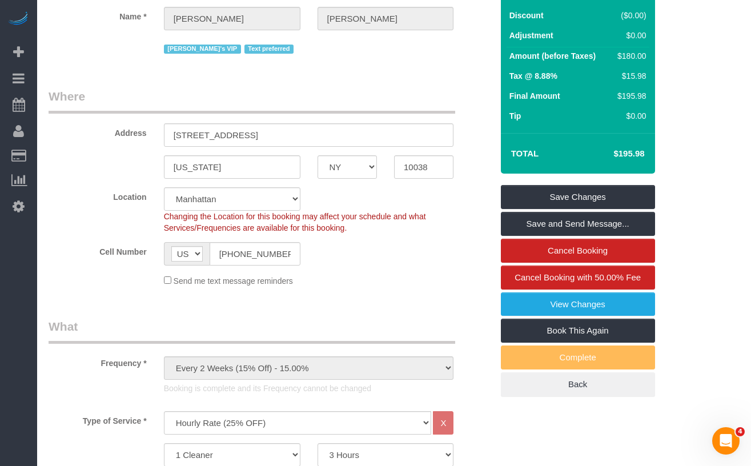
scroll to position [107, 0]
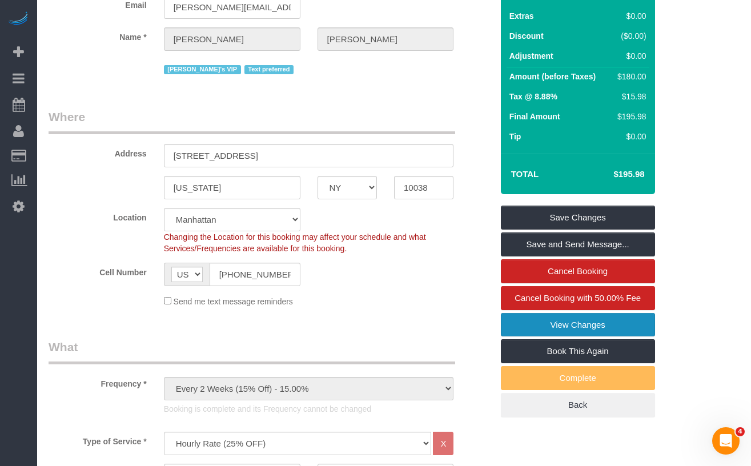
click at [567, 337] on link "View Changes" at bounding box center [578, 325] width 154 height 24
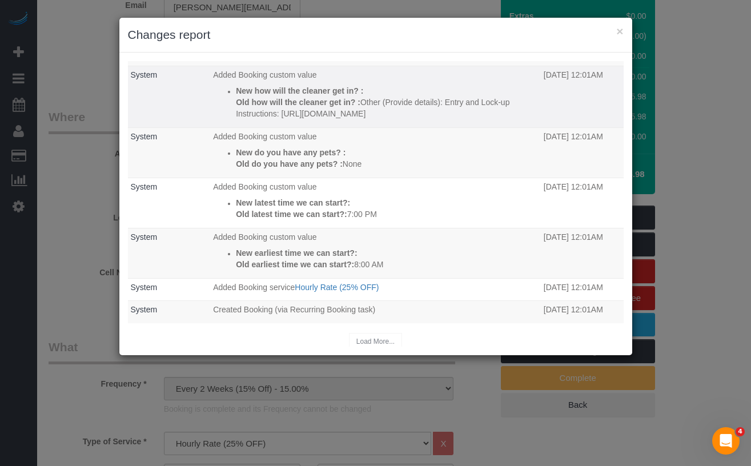
scroll to position [321, 0]
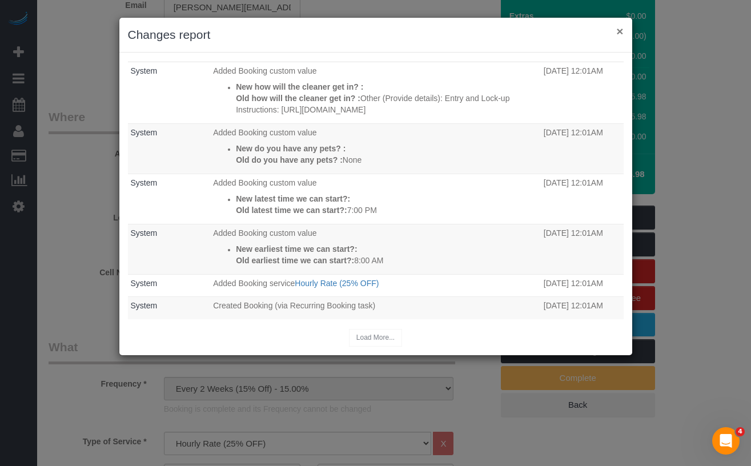
click at [617, 34] on button "×" at bounding box center [619, 31] width 7 height 12
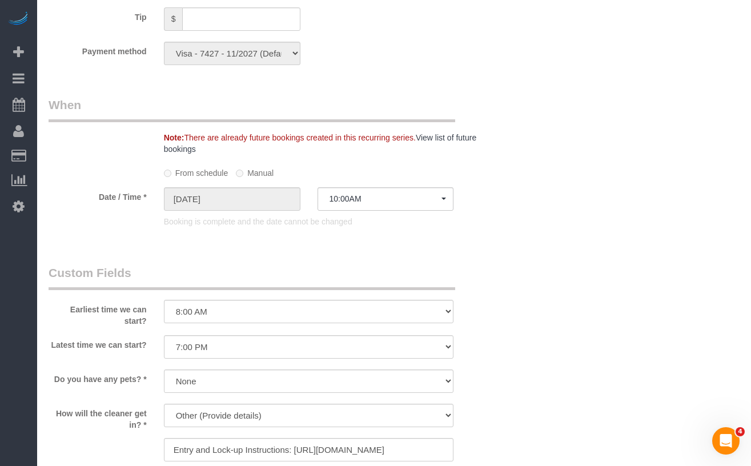
scroll to position [845, 0]
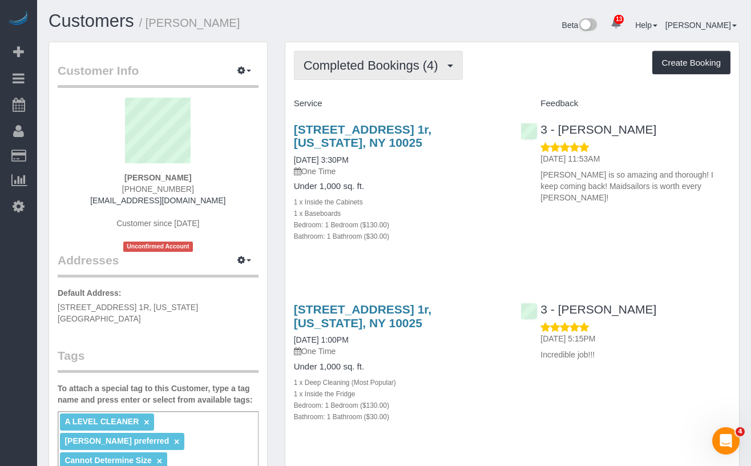
click at [359, 77] on button "Completed Bookings (4)" at bounding box center [378, 65] width 169 height 29
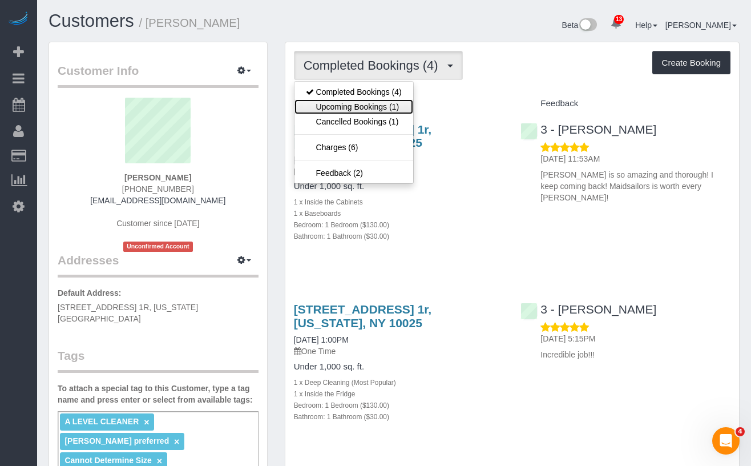
click at [365, 104] on link "Upcoming Bookings (1)" at bounding box center [354, 106] width 119 height 15
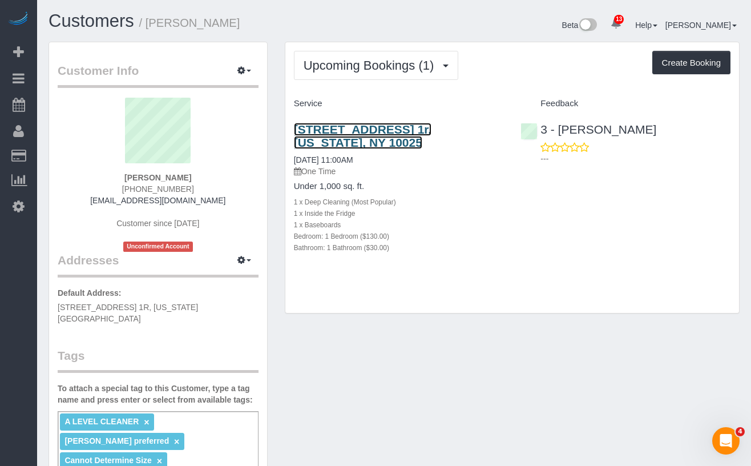
click at [332, 132] on link "[STREET_ADDRESS] 1r, [US_STATE], NY 10025" at bounding box center [363, 136] width 138 height 26
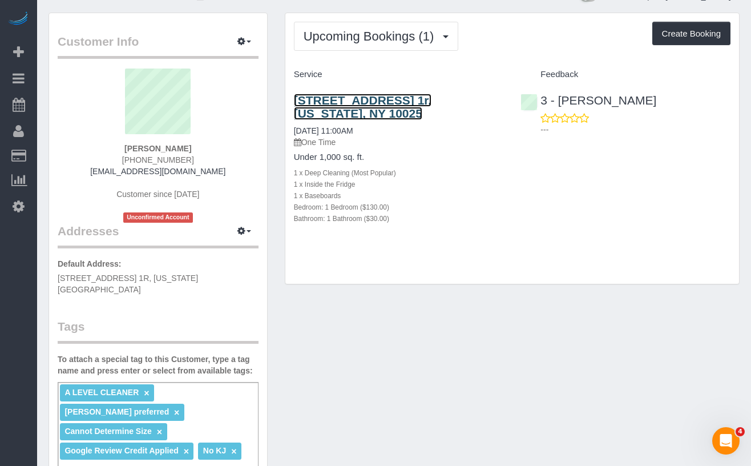
scroll to position [38, 0]
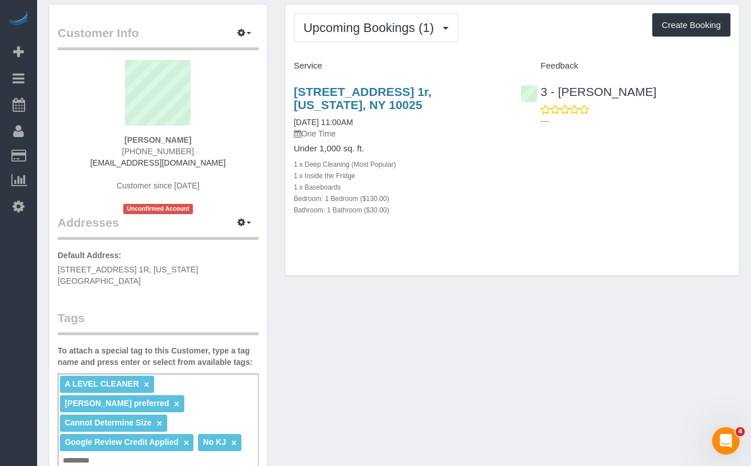
drag, startPoint x: 192, startPoint y: 141, endPoint x: 120, endPoint y: 138, distance: 72.0
click at [120, 138] on div "[PERSON_NAME] [PHONE_NUMBER] [EMAIL_ADDRESS][DOMAIN_NAME] Customer since [DATE]…" at bounding box center [158, 137] width 201 height 154
copy strong "[PERSON_NAME]"
click at [353, 37] on button "Upcoming Bookings (1)" at bounding box center [376, 27] width 165 height 29
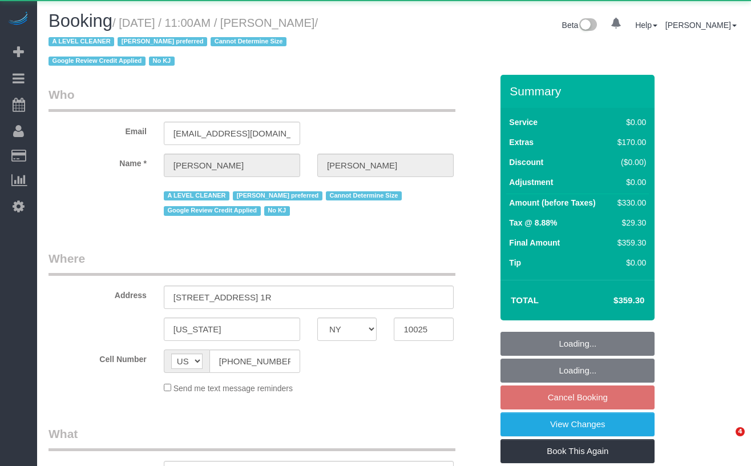
select select "NY"
select select "object:1007"
select select "1"
select select "number:59"
select select "number:73"
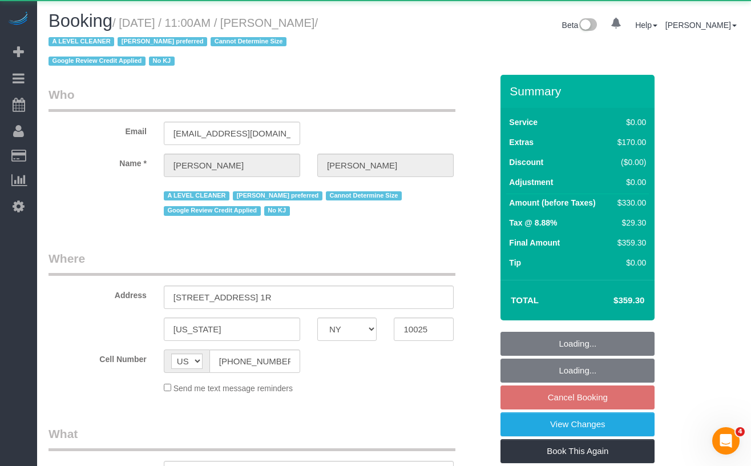
select select "number:15"
select select "number:5"
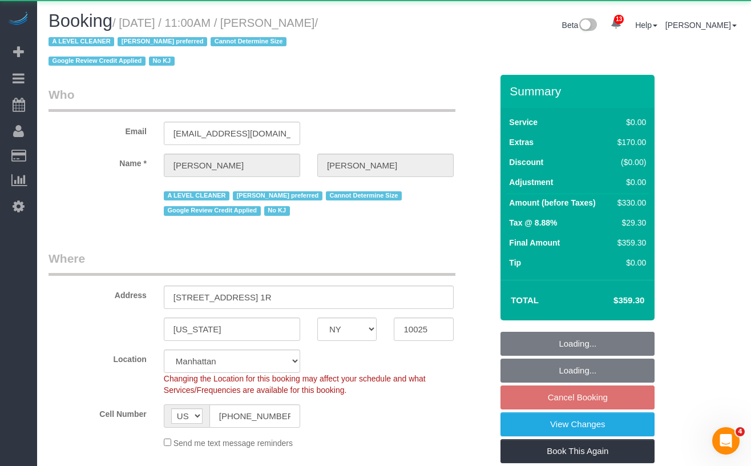
select select "string:stripe-pm_1QEEsU4VGloSiKo7OcyUbdUc"
select select "spot3"
select select "1"
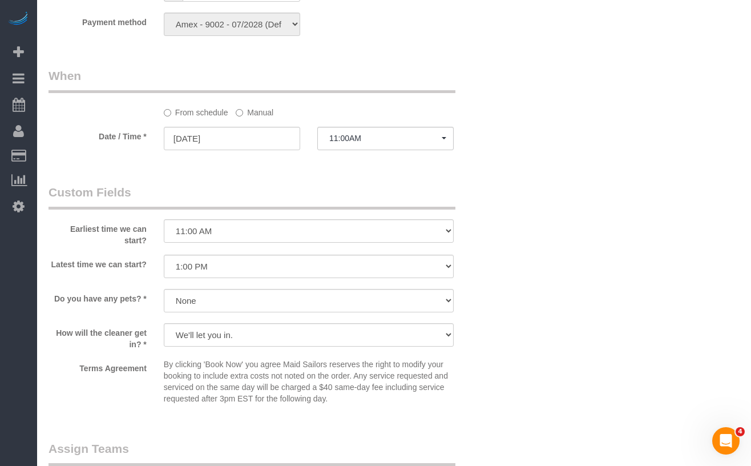
scroll to position [1144, 0]
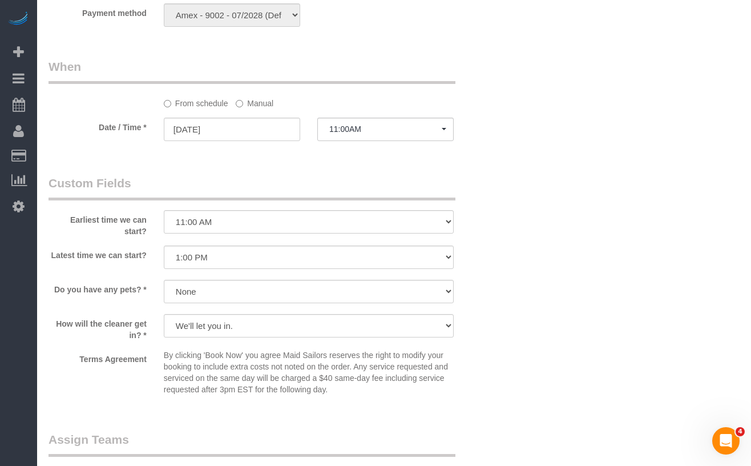
click at [107, 214] on label "Earliest time we can start?" at bounding box center [97, 223] width 115 height 27
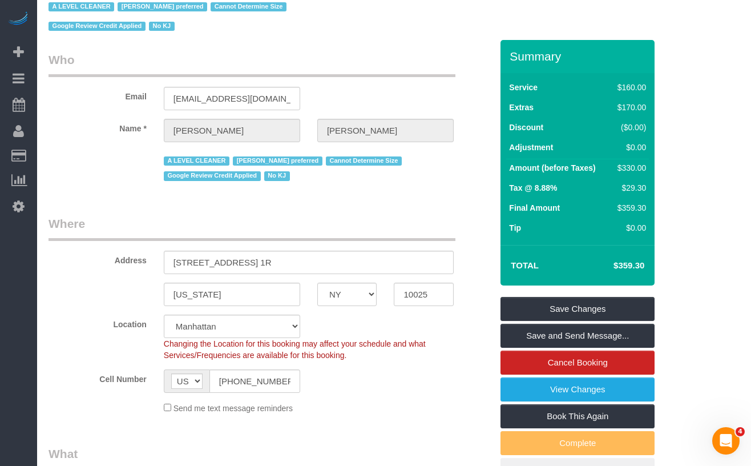
scroll to position [0, 0]
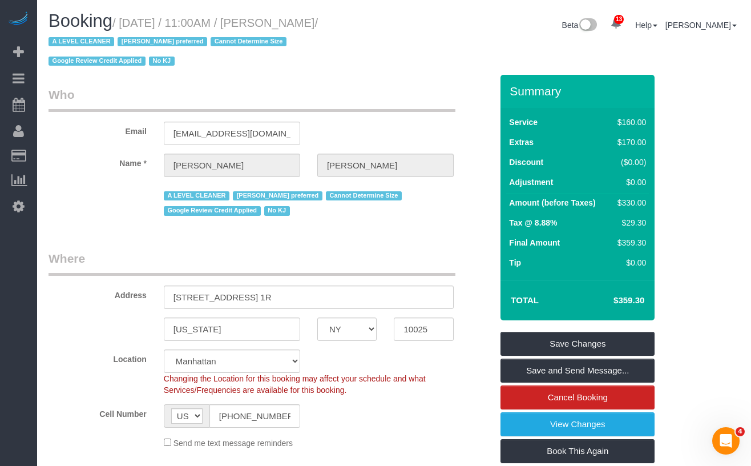
click at [248, 47] on span "/ A LEVEL CLEANER Ana Araujo preferred Cannot Determine Size Google Review Cred…" at bounding box center [184, 42] width 270 height 51
drag, startPoint x: 358, startPoint y: 24, endPoint x: 226, endPoint y: 12, distance: 132.4
click at [131, 25] on small "/ September 07, 2025 / 11:00AM / Tina Wilson / A LEVEL CLEANER Ana Araujo prefe…" at bounding box center [184, 42] width 270 height 51
copy small "September 07, 2025 / 11:00AM / Tina Wilson"
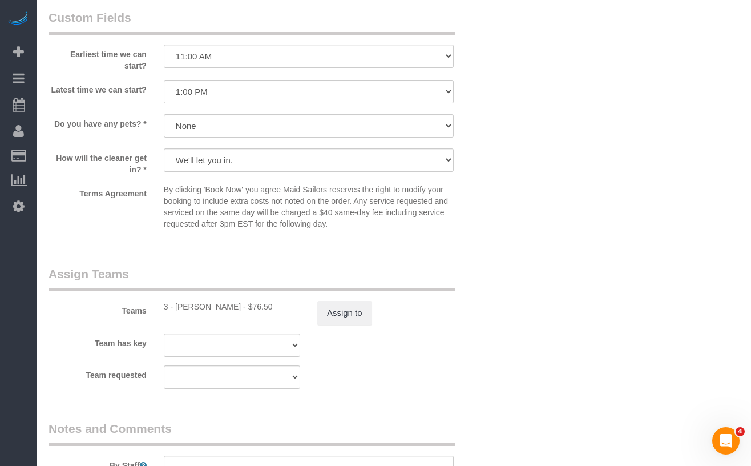
scroll to position [1413, 0]
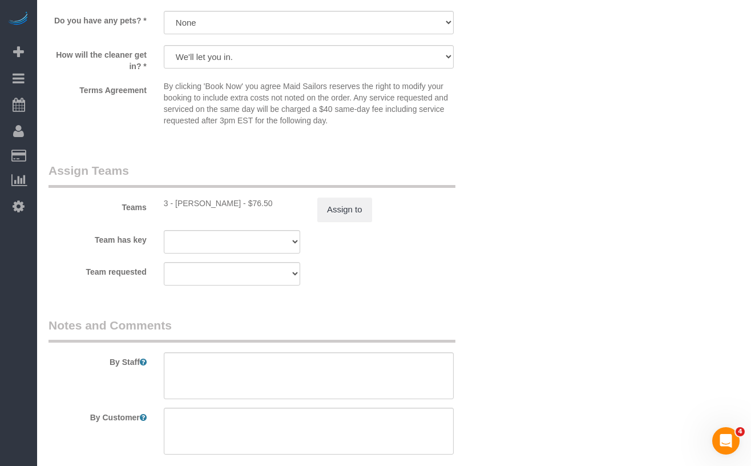
drag, startPoint x: 237, startPoint y: 205, endPoint x: 178, endPoint y: 206, distance: 59.4
click at [178, 206] on div "3 - Martha Chicaiza - $76.50" at bounding box center [232, 203] width 136 height 11
copy div "Martha Chicaiza"
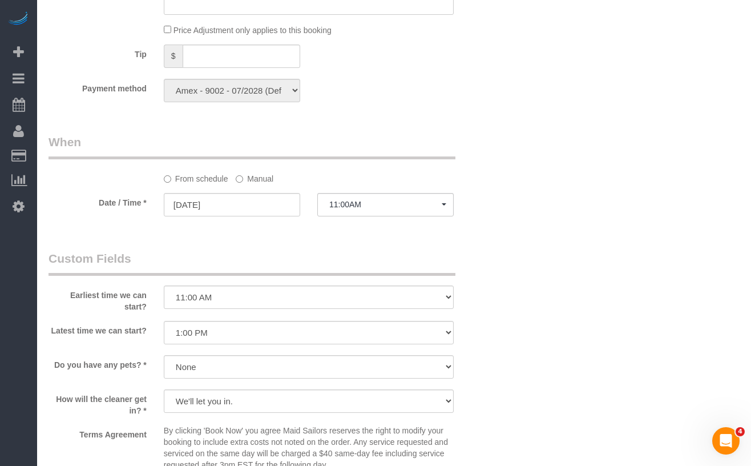
scroll to position [1153, 0]
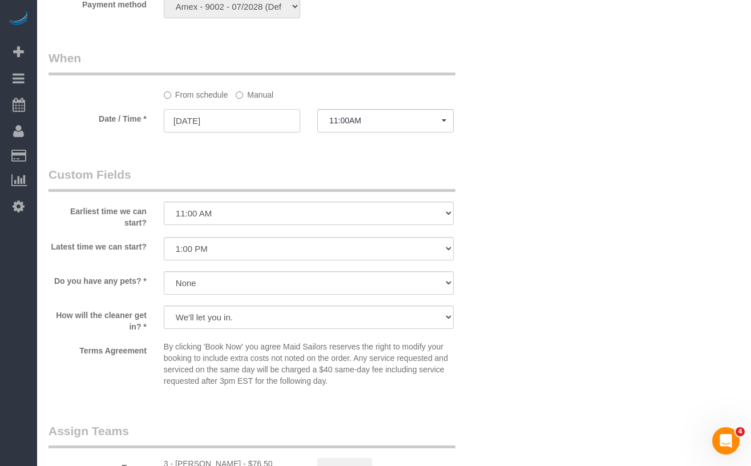
click at [207, 120] on input "09/07/2025" at bounding box center [232, 120] width 136 height 23
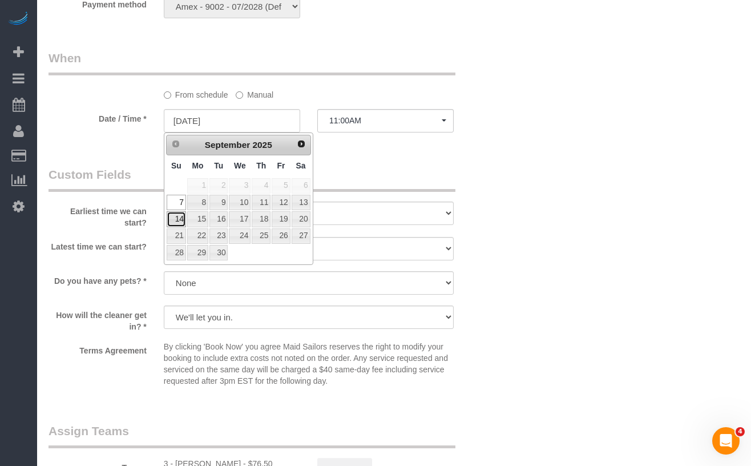
click at [179, 223] on link "14" at bounding box center [176, 218] width 19 height 15
type input "[DATE]"
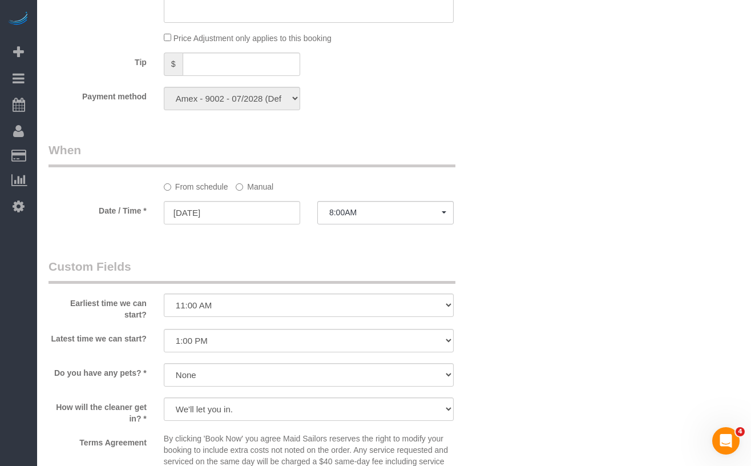
scroll to position [1059, 0]
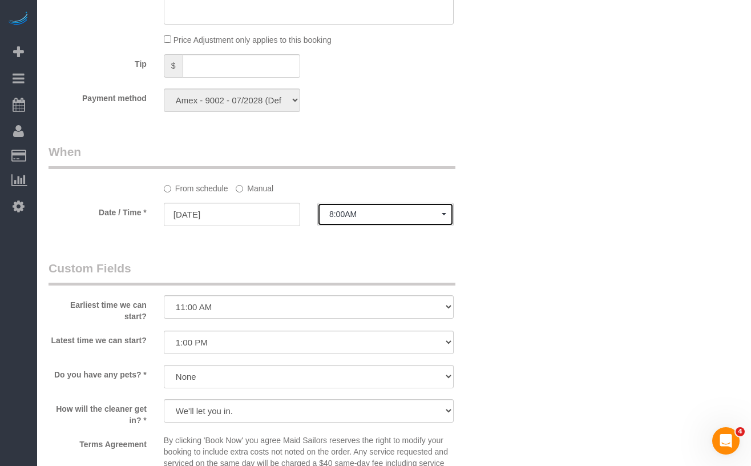
click at [347, 215] on span "8:00AM" at bounding box center [385, 214] width 112 height 9
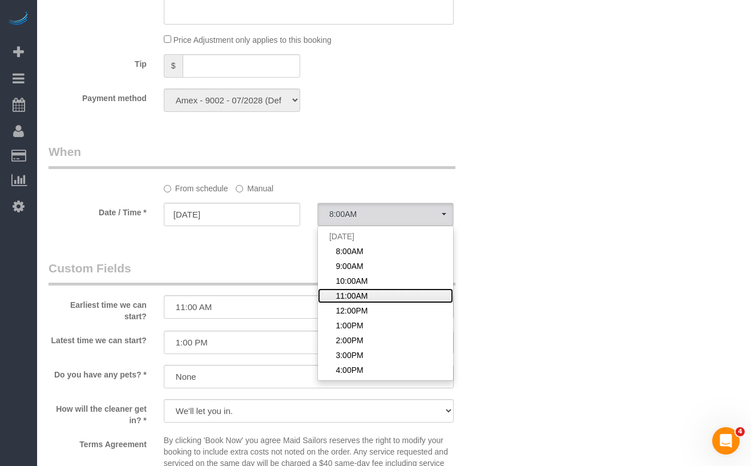
drag, startPoint x: 361, startPoint y: 297, endPoint x: 538, endPoint y: 246, distance: 183.6
click at [362, 297] on span "11:00AM" at bounding box center [352, 295] width 32 height 11
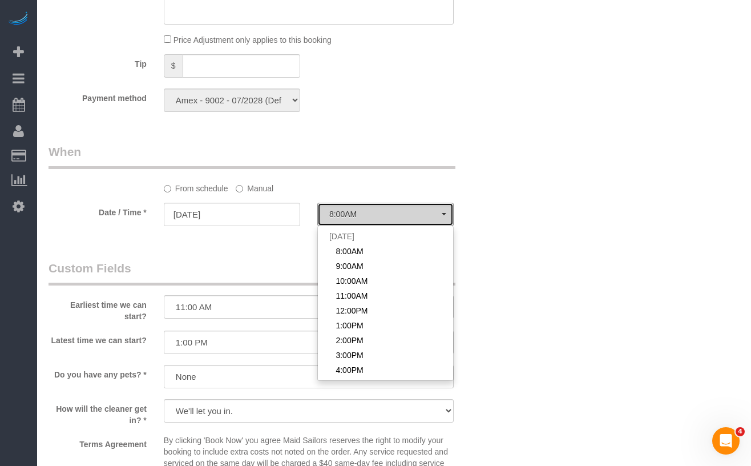
select select "spot57"
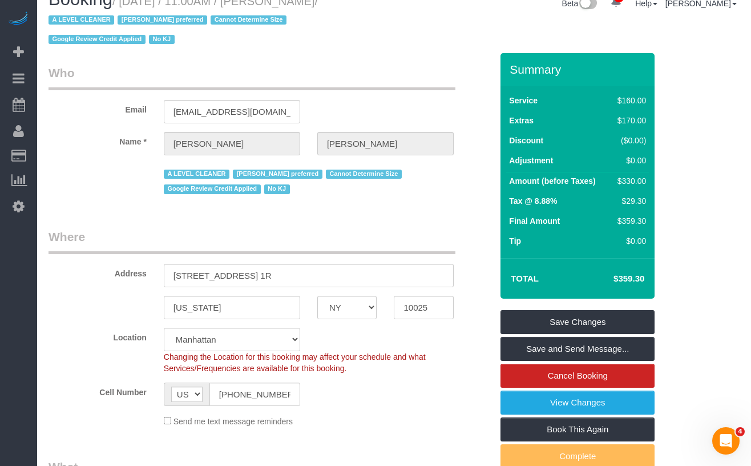
scroll to position [29, 0]
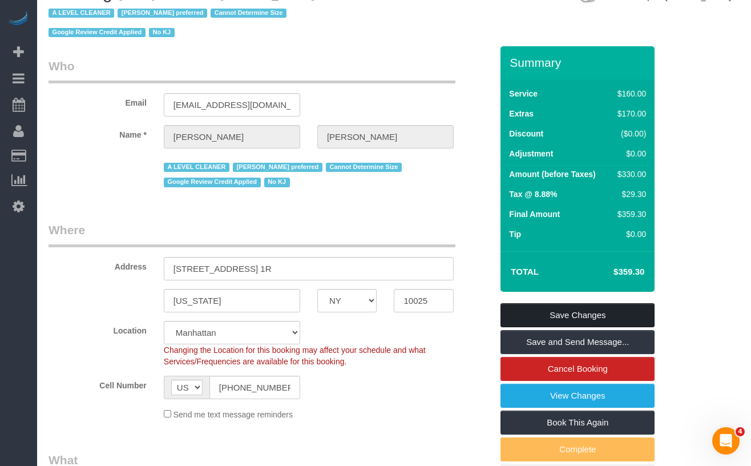
click at [506, 309] on link "Save Changes" at bounding box center [578, 315] width 154 height 24
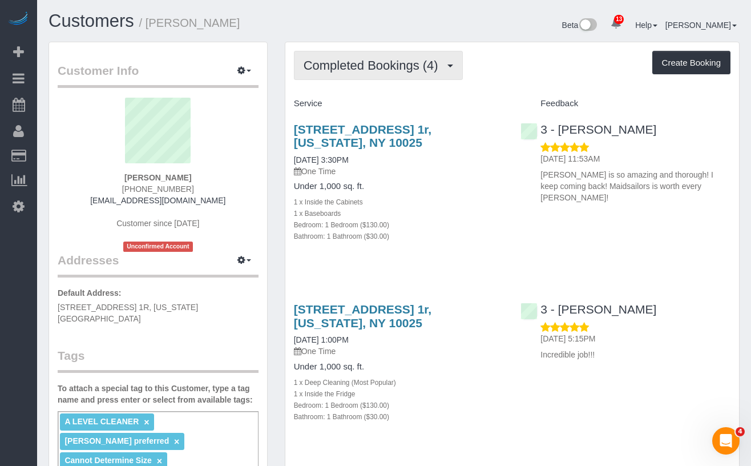
click at [360, 74] on button "Completed Bookings (4)" at bounding box center [378, 65] width 169 height 29
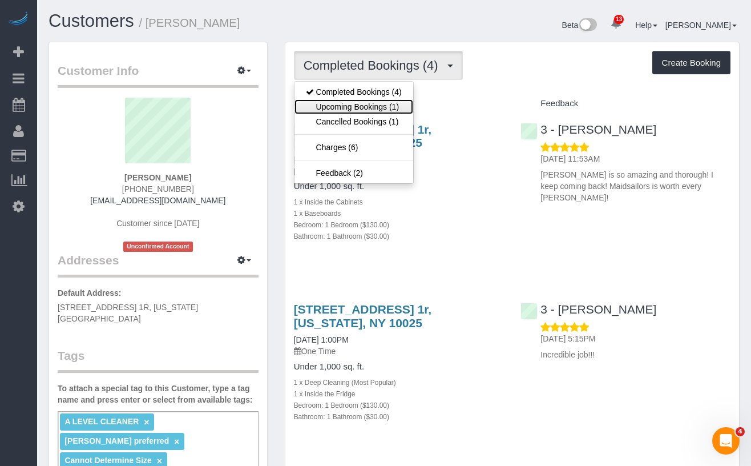
click at [360, 107] on link "Upcoming Bookings (1)" at bounding box center [354, 106] width 119 height 15
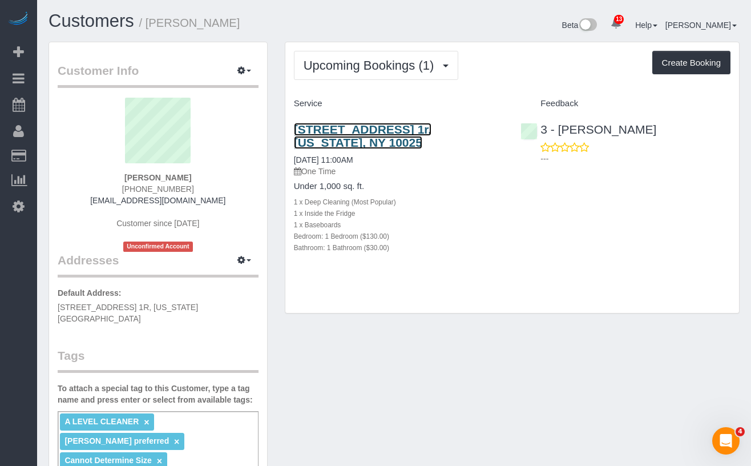
click at [342, 138] on link "[STREET_ADDRESS] 1r, [US_STATE], NY 10025" at bounding box center [363, 136] width 138 height 26
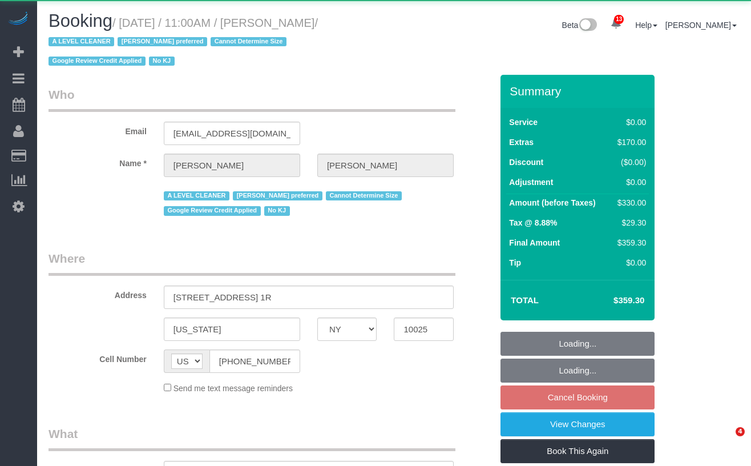
select select "NY"
select select "object:1007"
select select "1"
select select "number:59"
select select "number:73"
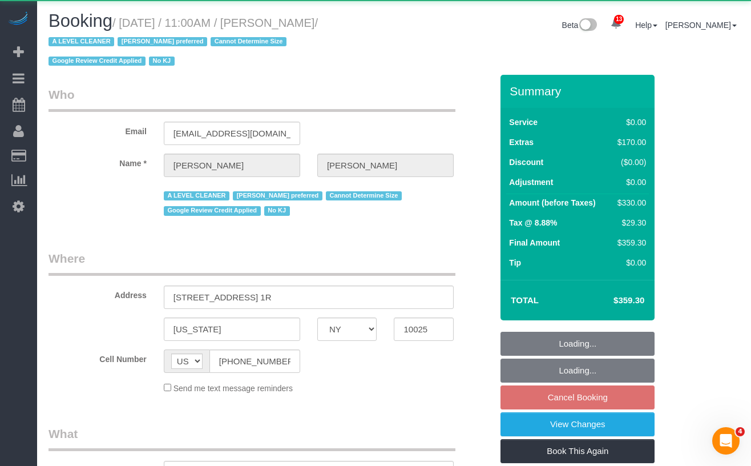
select select "number:15"
select select "number:5"
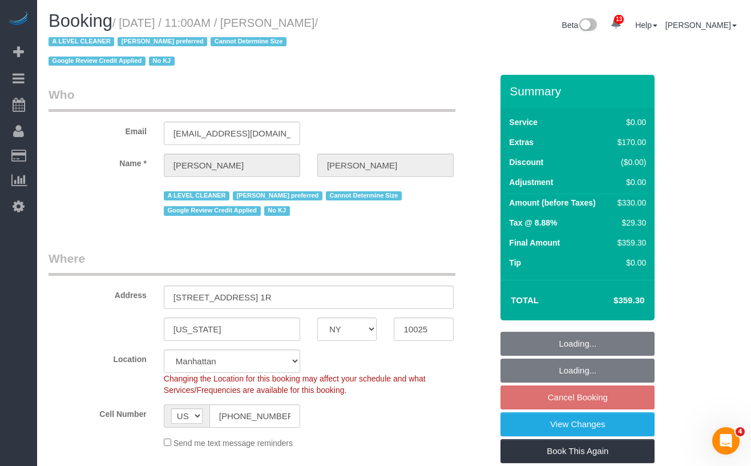
select select "string:stripe-pm_1QEEsU4VGloSiKo7OcyUbdUc"
select select "spot4"
select select "1"
click at [111, 212] on div "A LEVEL CLEANER [PERSON_NAME] preferred Cannot Determine Size Google Review Cre…" at bounding box center [270, 202] width 461 height 33
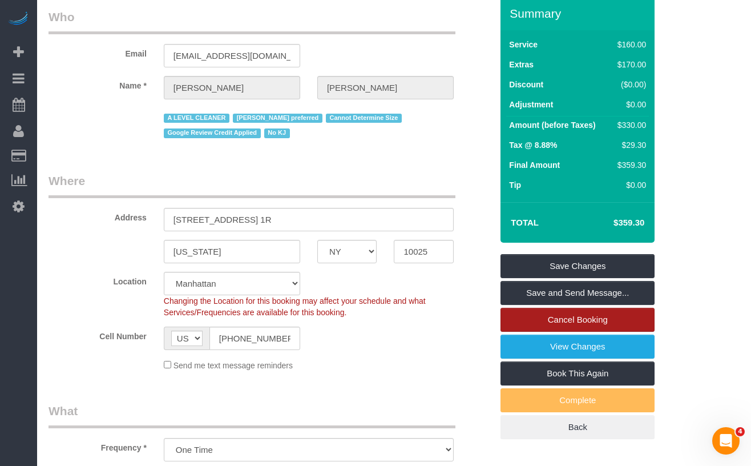
scroll to position [87, 0]
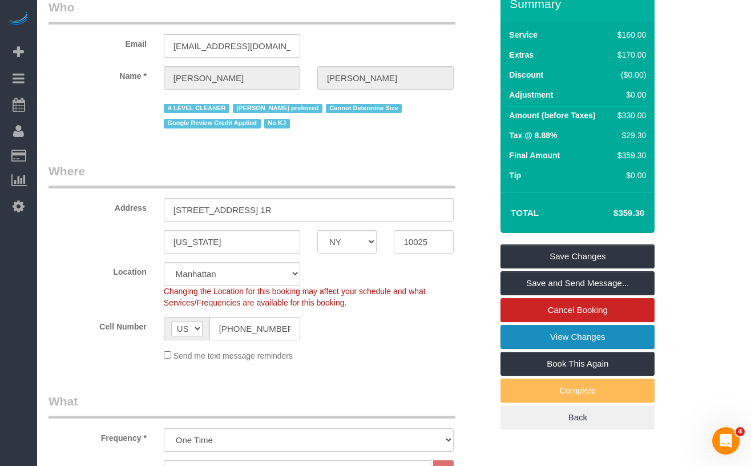
click at [512, 333] on link "View Changes" at bounding box center [578, 337] width 154 height 24
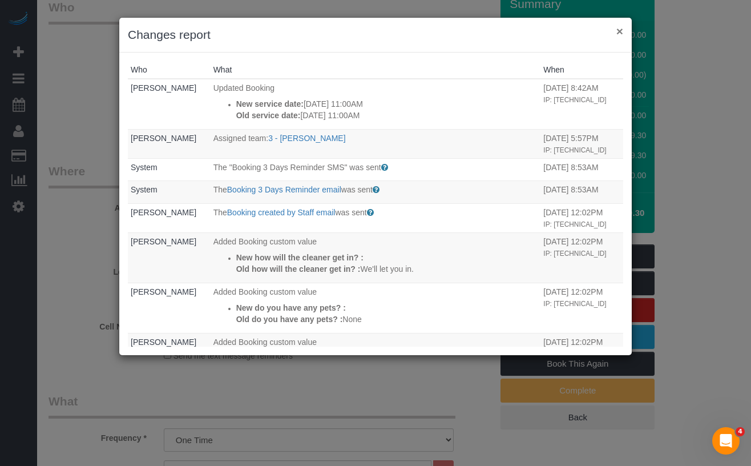
click at [620, 34] on button "×" at bounding box center [620, 31] width 7 height 12
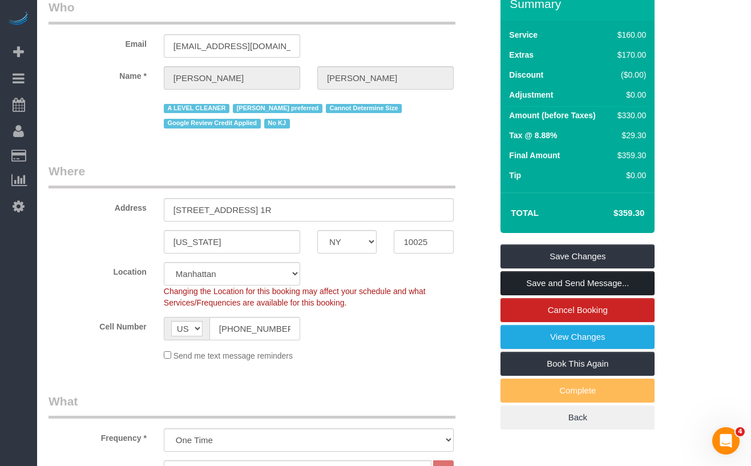
click at [529, 286] on link "Save and Send Message..." at bounding box center [578, 283] width 154 height 24
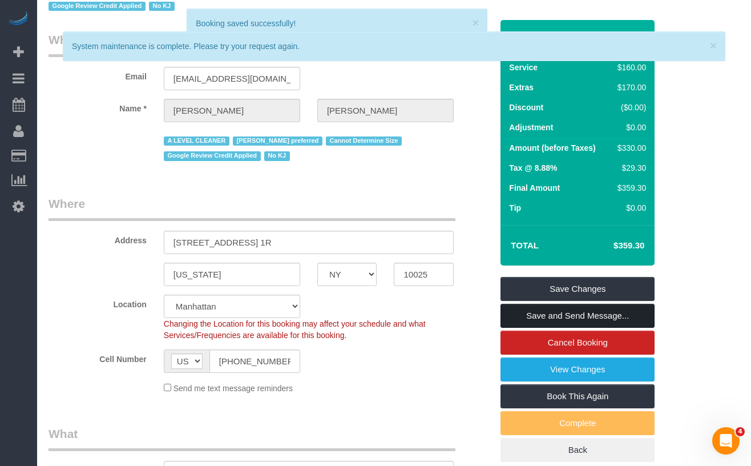
scroll to position [0, 0]
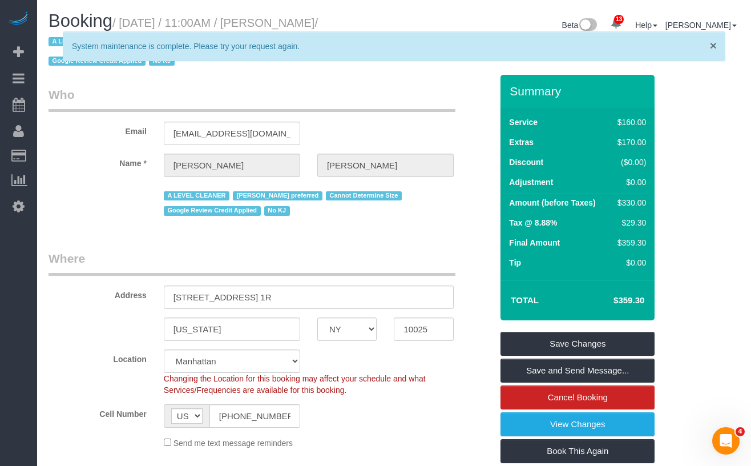
click at [715, 49] on span "×" at bounding box center [713, 45] width 7 height 13
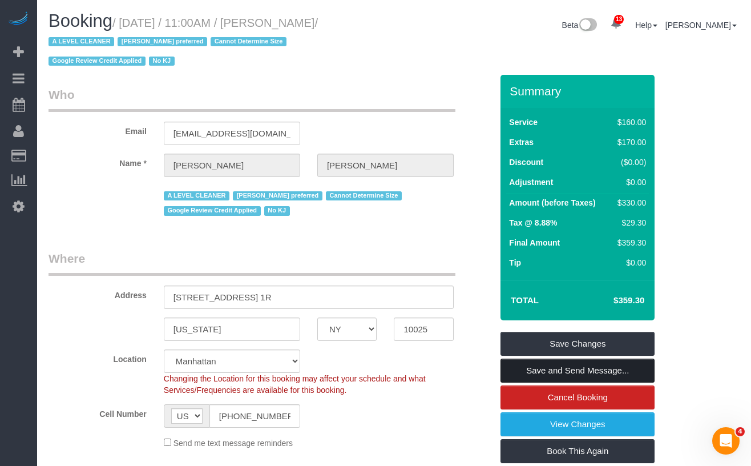
click at [544, 375] on link "Save and Send Message..." at bounding box center [578, 371] width 154 height 24
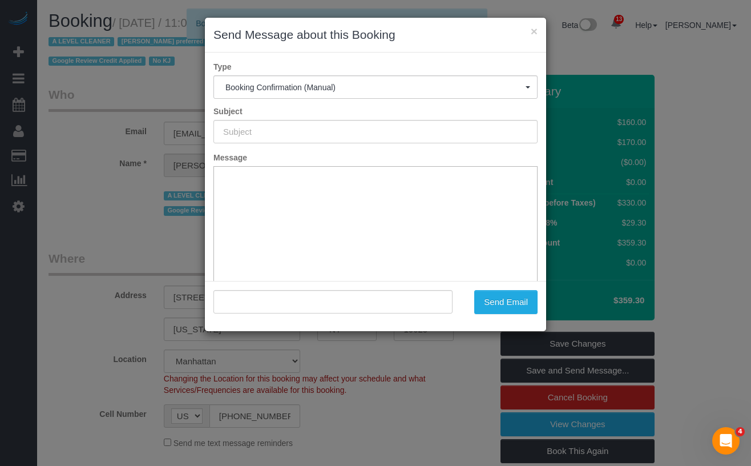
type input "Cleaning Confirmed for 09/14/2025 at 11:00am"
type input ""Tina Wilson" <wiltina2003@yahoo.com>"
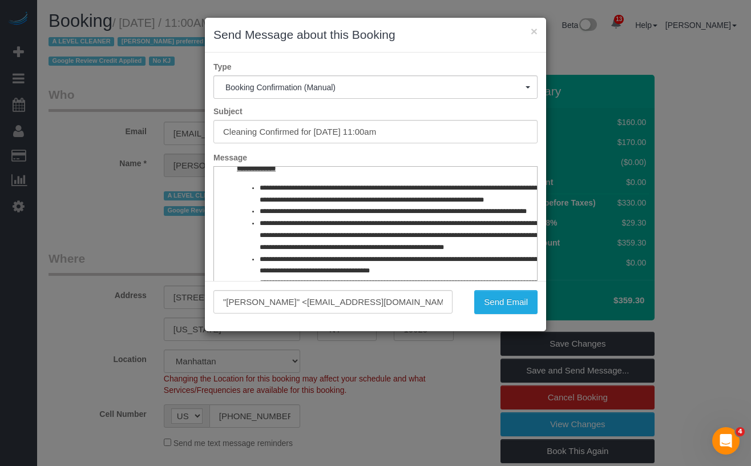
scroll to position [558, 0]
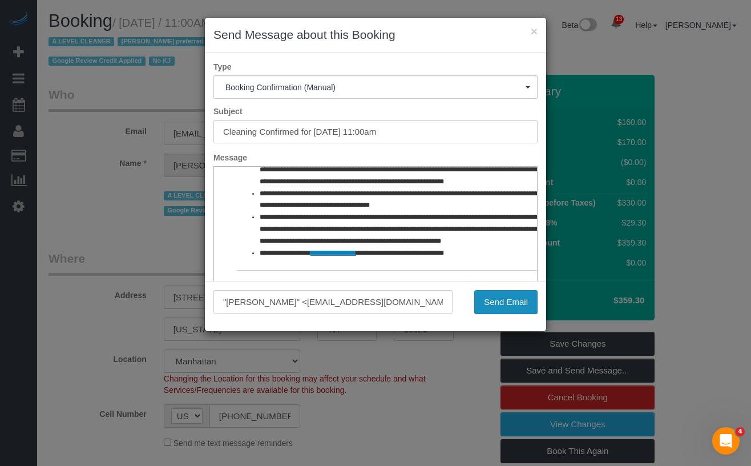
click at [486, 300] on button "Send Email" at bounding box center [506, 302] width 63 height 24
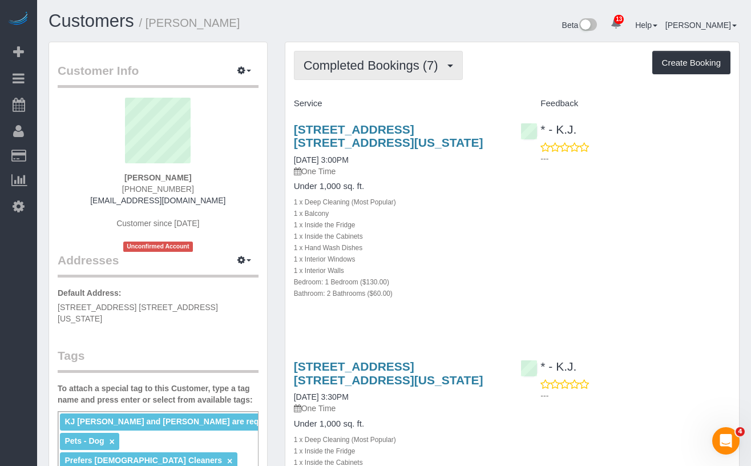
click at [365, 64] on span "Completed Bookings (7)" at bounding box center [374, 65] width 140 height 14
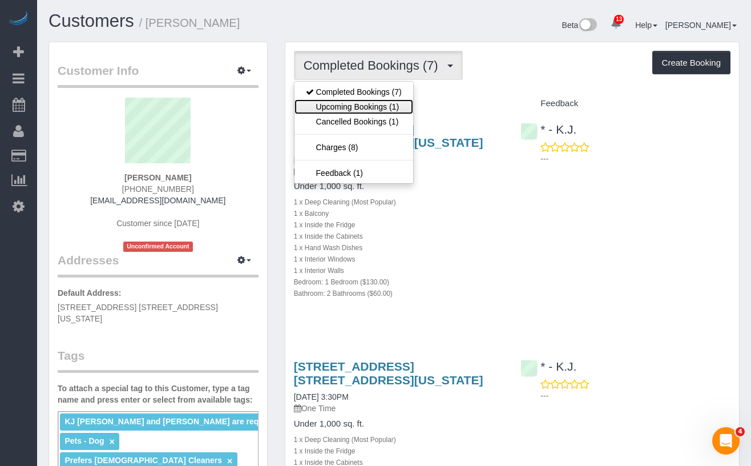
click at [374, 100] on link "Upcoming Bookings (1)" at bounding box center [354, 106] width 119 height 15
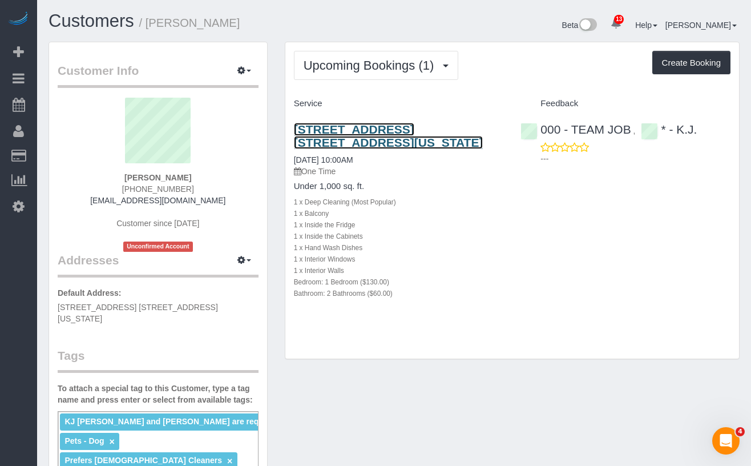
click at [339, 137] on link "352 West 58th Street, Apt. 33f, New York, NY 10019" at bounding box center [389, 136] width 190 height 26
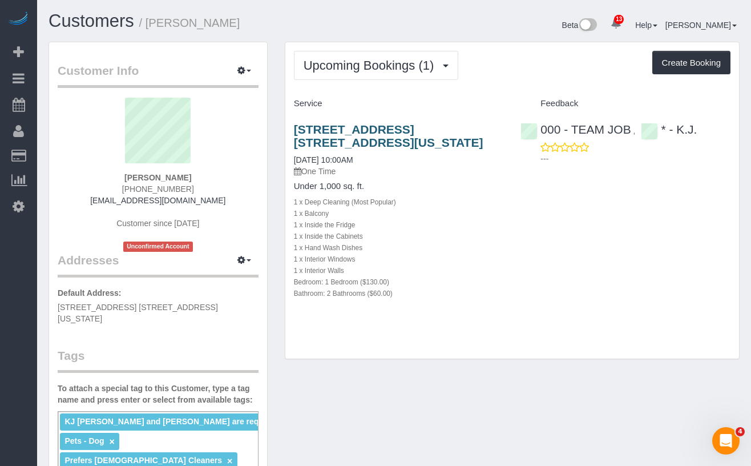
drag, startPoint x: 396, startPoint y: 144, endPoint x: 296, endPoint y: 128, distance: 101.2
click at [296, 128] on h3 "352 West 58th Street, Apt. 33f, New York, NY 10019" at bounding box center [399, 136] width 210 height 26
copy link "352 West 58th Street, Apt. 33f, New York, NY 10019"
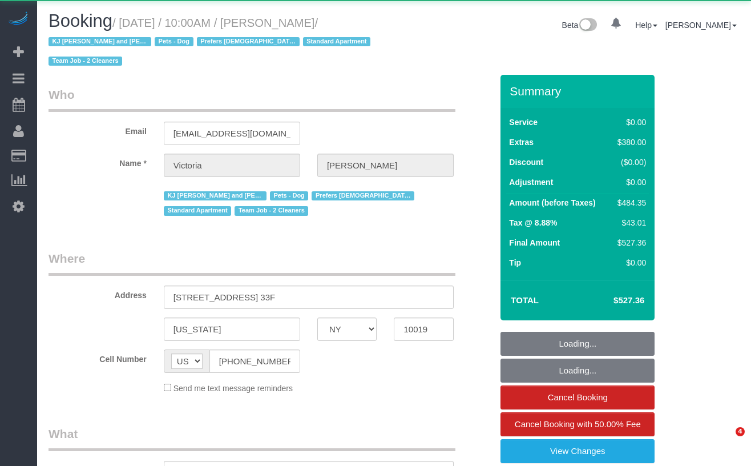
select select "NY"
select select "object:724"
select select "1"
select select "2"
select select "number:89"
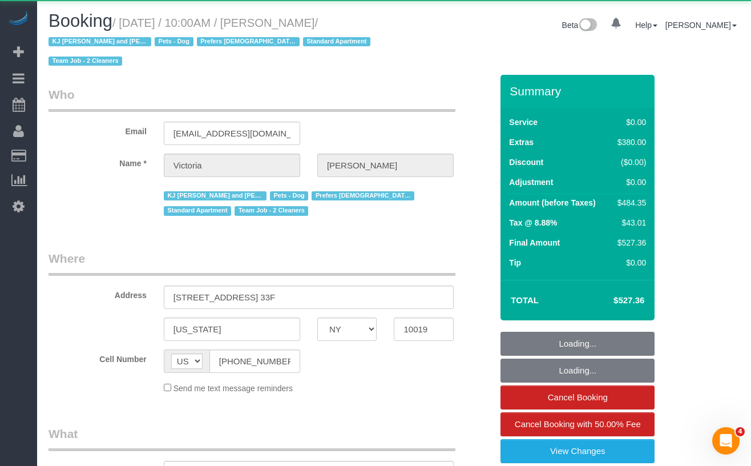
select select "number:90"
select select "number:15"
select select "number:5"
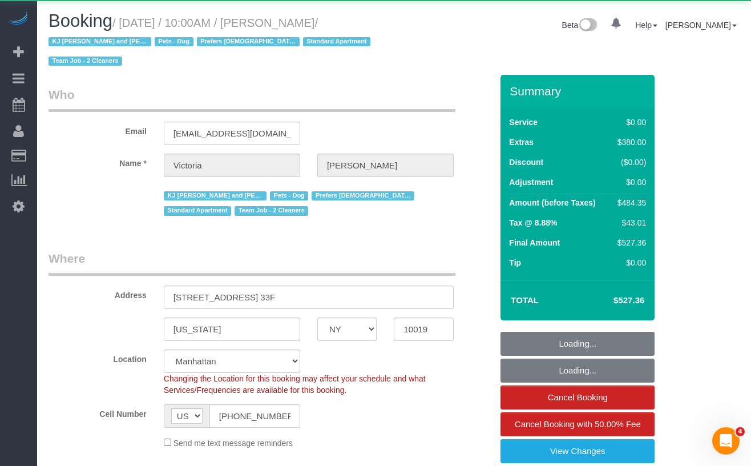
select select "object:1466"
select select "string:stripe-pm_1PCWsp4VGloSiKo7f8WYEl3z"
select select "spot1"
select select "1"
select select "2"
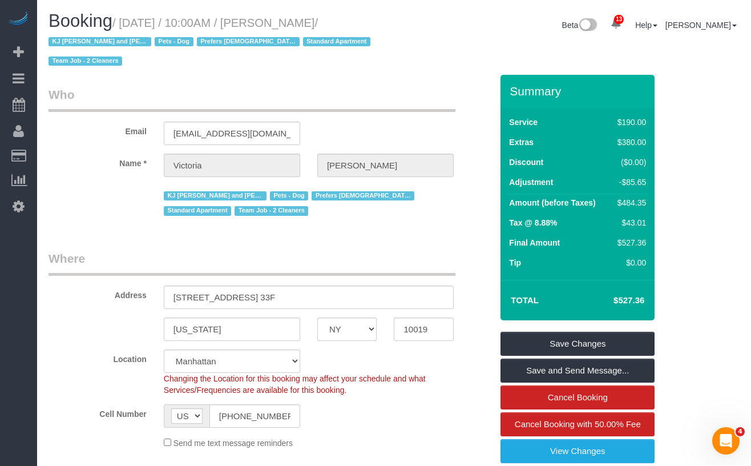
drag, startPoint x: 128, startPoint y: 25, endPoint x: 102, endPoint y: 41, distance: 30.3
click at [102, 41] on small "/ September 06, 2025 / 10:00AM / Victoria Veytsman / KJ Wendy and Jimena are re…" at bounding box center [211, 42] width 325 height 51
copy small "September 06, 2025 / 10:00AM / Victoria Veytsman"
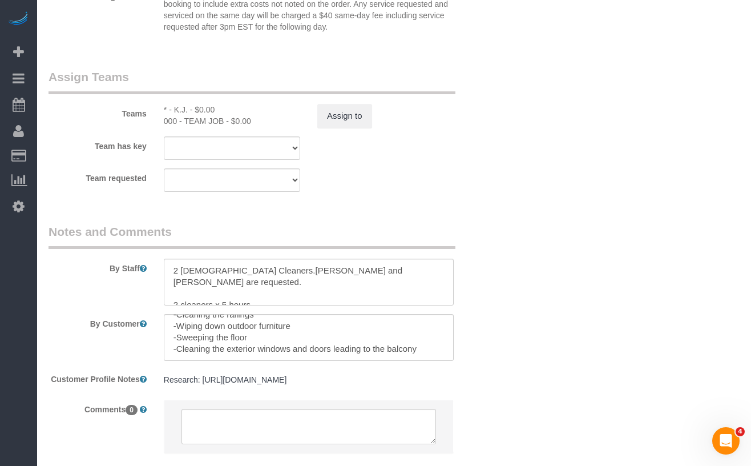
scroll to position [1466, 0]
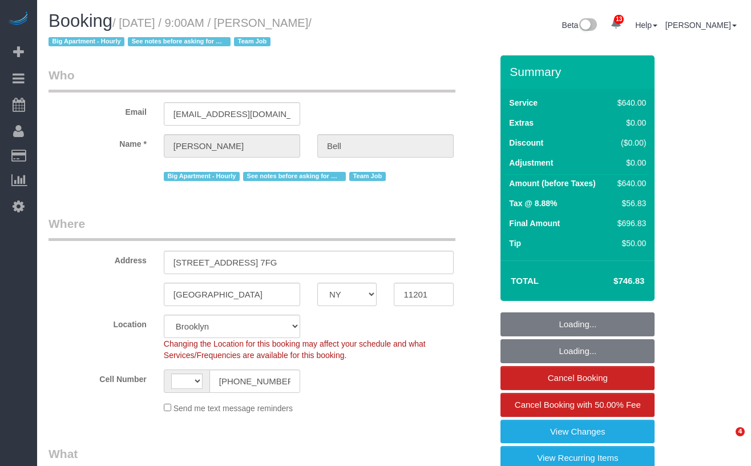
select select "NY"
select select "string:stripe-pm_1KXFUA4VGloSiKo7ffajs4Qi"
select select "number:89"
select select "number:90"
select select "number:15"
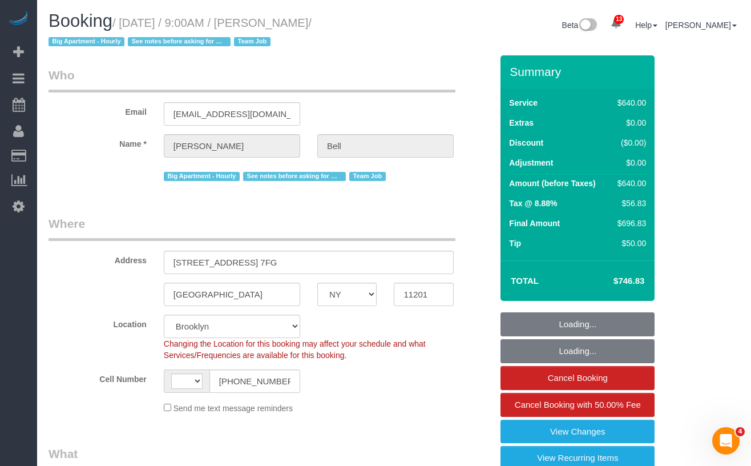
select select "number:5"
select select "object:906"
select select "string:[GEOGRAPHIC_DATA]"
select select "2"
select select "300"
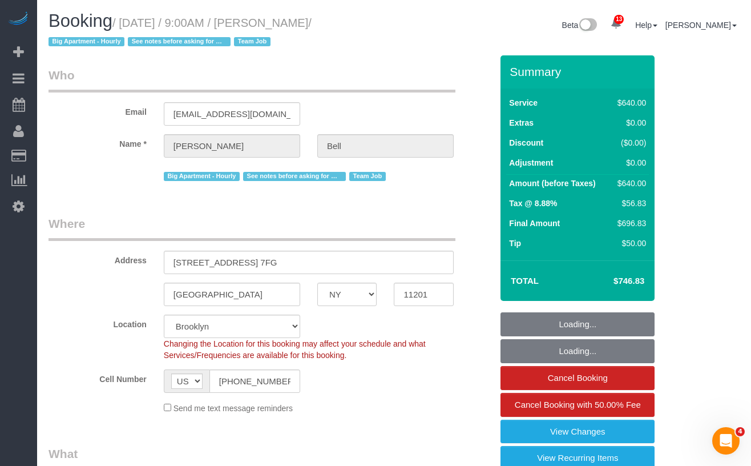
select select "spot1"
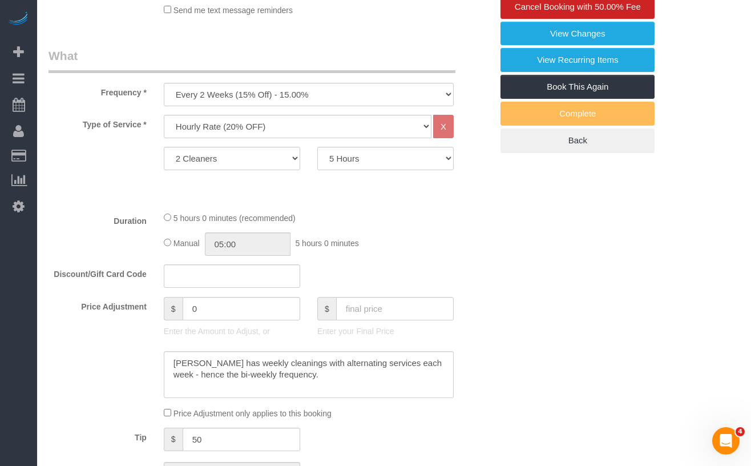
scroll to position [396, 0]
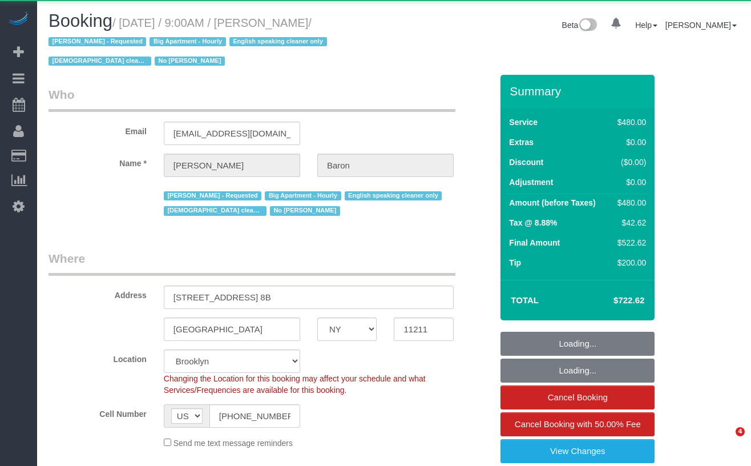
select select "NY"
select select "object:989"
select select "string:stripe-pm_1ObBJy4VGloSiKo7zzcBv4sT"
select select "2"
select select "180"
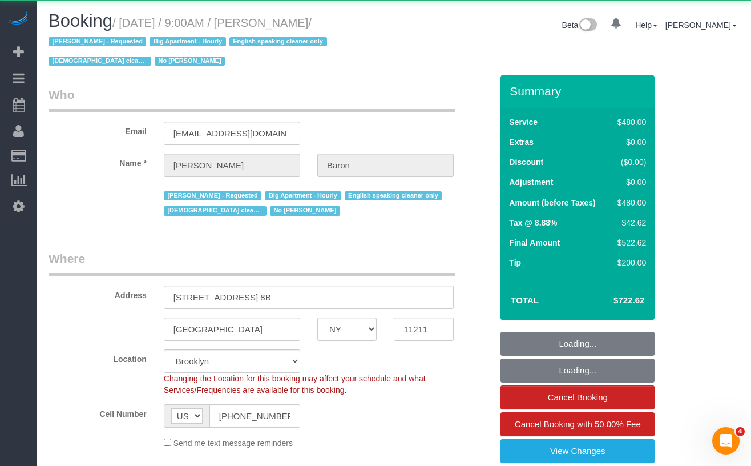
select select "spot1"
select select "number:89"
select select "number:90"
select select "number:15"
select select "number:5"
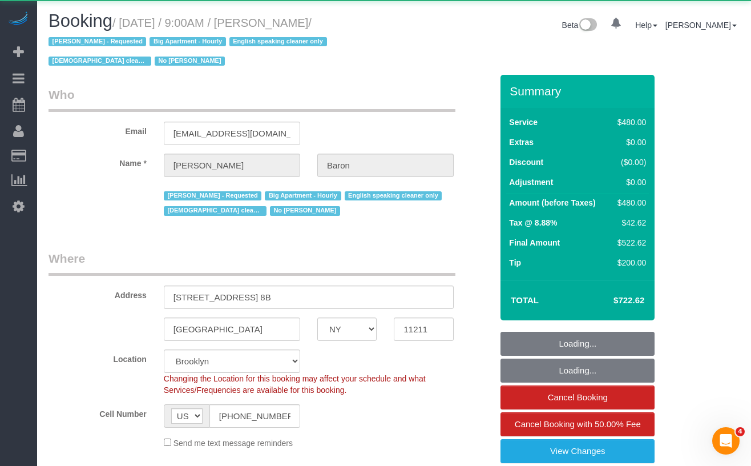
select select "object:1363"
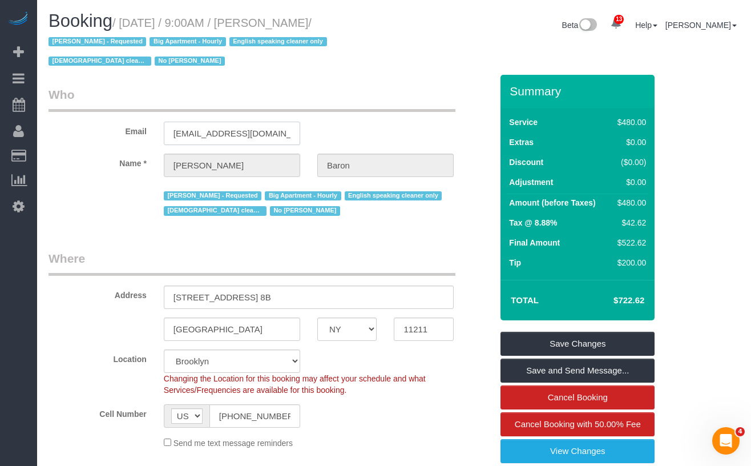
click at [240, 135] on input "amydouglassings@gmail.com" at bounding box center [232, 133] width 136 height 23
click at [98, 115] on div "Email amydouglassings@gmail.com" at bounding box center [270, 115] width 461 height 59
drag, startPoint x: 348, startPoint y: 21, endPoint x: 132, endPoint y: 26, distance: 215.9
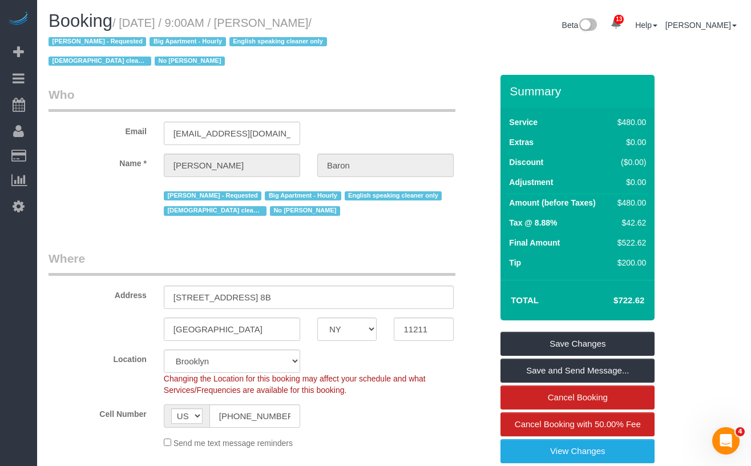
click at [130, 27] on small "/ September 06, 2025 / 9:00AM / Amy Baron / Anette Lopez - Requested Big Apartm…" at bounding box center [190, 42] width 282 height 51
copy small "September 06, 2025 / 9:00AM / Amy Baron"
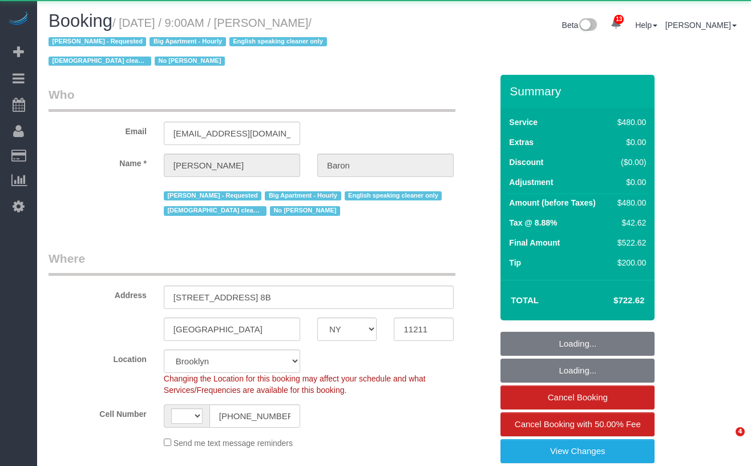
select select "NY"
select select "string:stripe-pm_1ObBJy4VGloSiKo7zzcBv4sT"
select select "2"
select select "180"
select select "number:89"
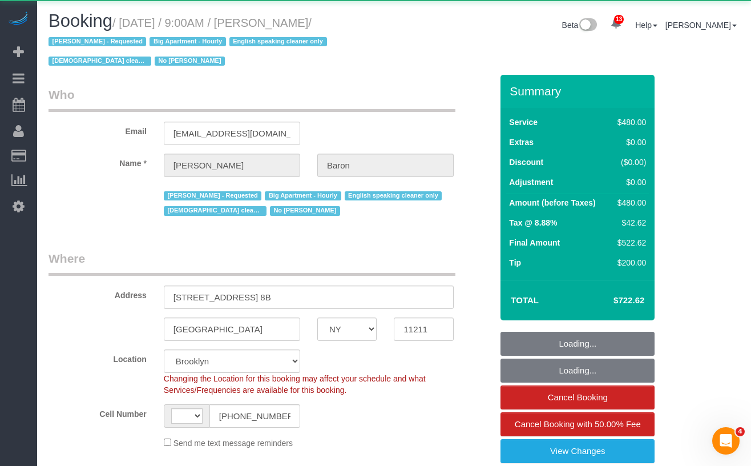
select select "number:90"
select select "number:15"
select select "number:5"
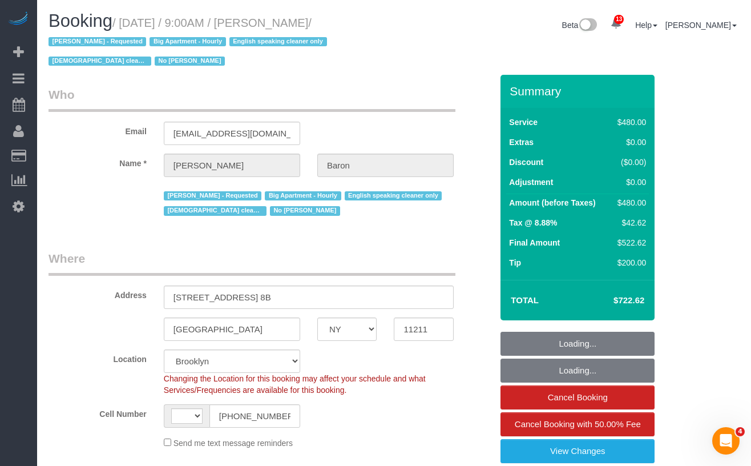
select select "object:993"
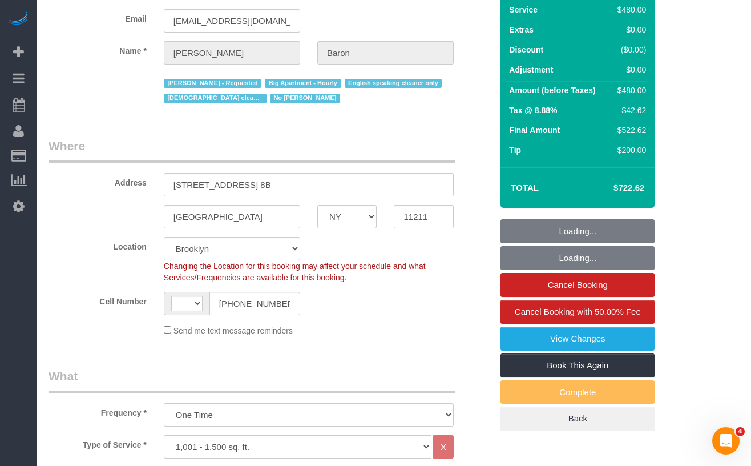
select select "string:[GEOGRAPHIC_DATA]"
select select "spot1"
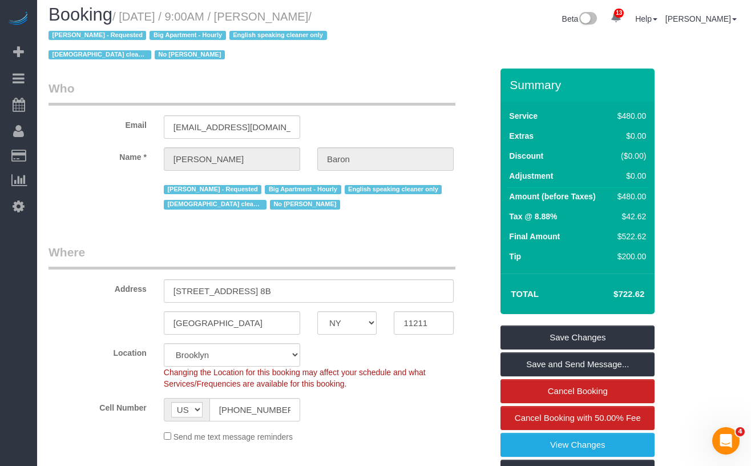
scroll to position [9, 0]
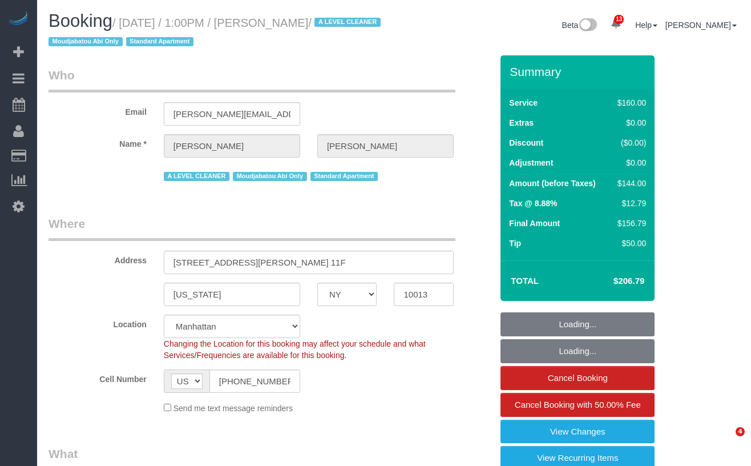
select select "NY"
select select "number:89"
select select "number:90"
select select "number:15"
select select "number:6"
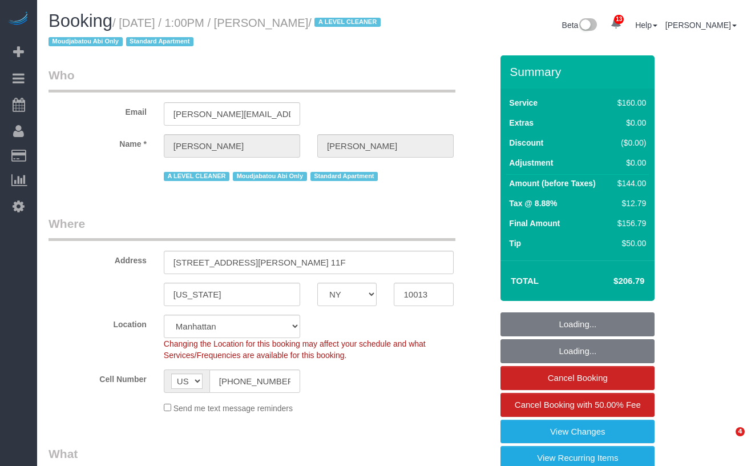
select select "object:988"
select select "string:stripe-pm_1JYag04VGloSiKo7UDbI4bLh"
select select "spot1"
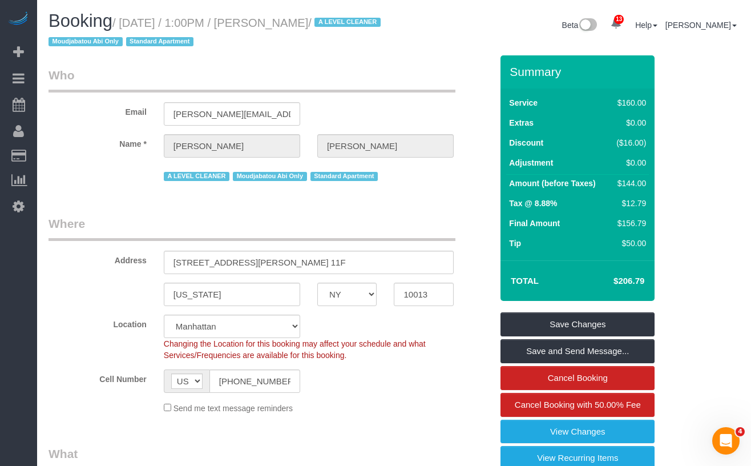
click at [349, 44] on h1 "Booking / September 06, 2025 / 1:00PM / Bobbie Fawcett / A LEVEL CLEANER Moudja…" at bounding box center [217, 30] width 337 height 39
drag, startPoint x: 373, startPoint y: 26, endPoint x: 131, endPoint y: 27, distance: 242.1
click at [131, 27] on small "/ September 06, 2025 / 1:00PM / Bobbie Fawcett / A LEVEL CLEANER Moudjabatou Ab…" at bounding box center [217, 33] width 336 height 32
copy small "September 06, 2025 / 1:00PM / Bobbie Fawcett"
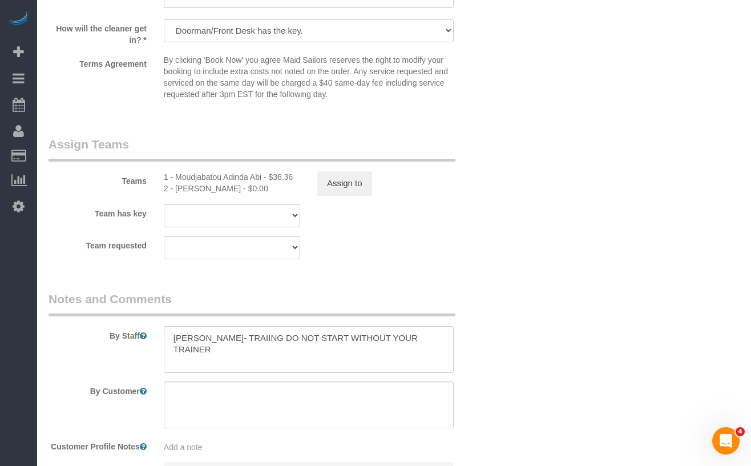
click at [192, 175] on div "1 - Moudjabatou Adinda Abi - $36.36" at bounding box center [232, 176] width 136 height 11
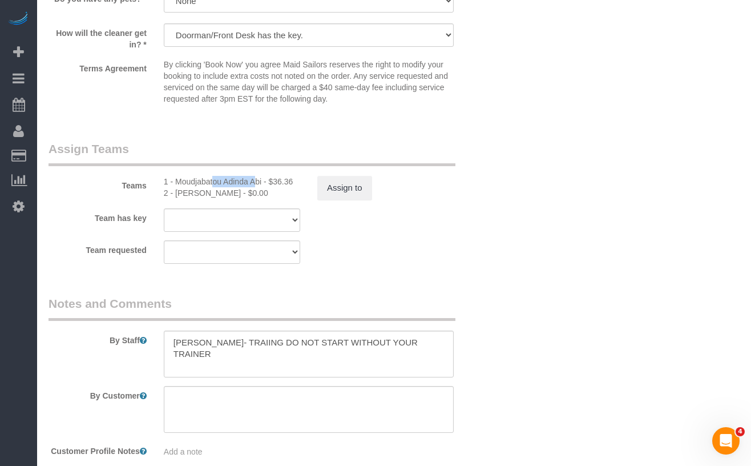
click at [193, 179] on div "1 - Moudjabatou Adinda Abi - $36.36" at bounding box center [232, 181] width 136 height 11
click at [187, 341] on textarea at bounding box center [309, 354] width 290 height 47
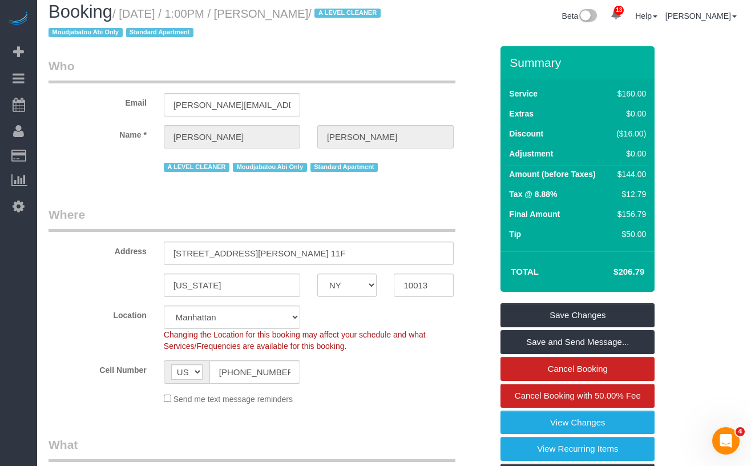
scroll to position [0, 0]
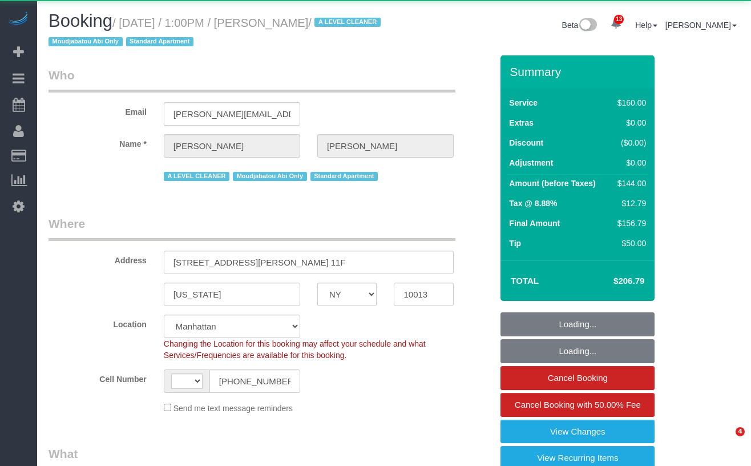
select select "NY"
select select "object:761"
select select "string:[GEOGRAPHIC_DATA]"
select select "string:stripe-pm_1JYag04VGloSiKo7UDbI4bLh"
select select "number:89"
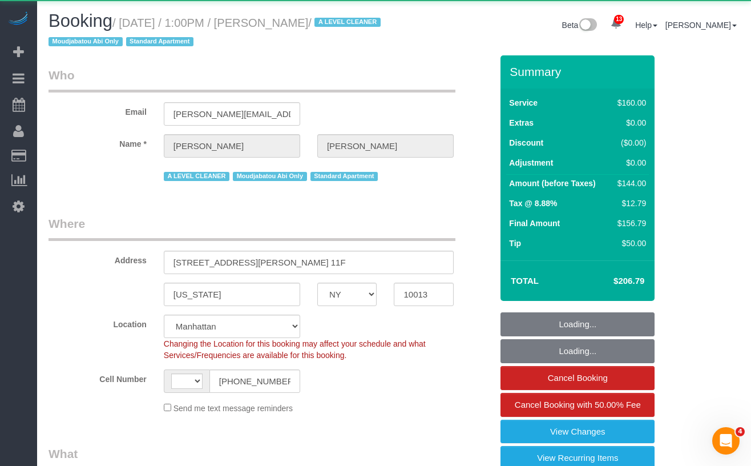
select select "number:90"
select select "number:15"
select select "number:6"
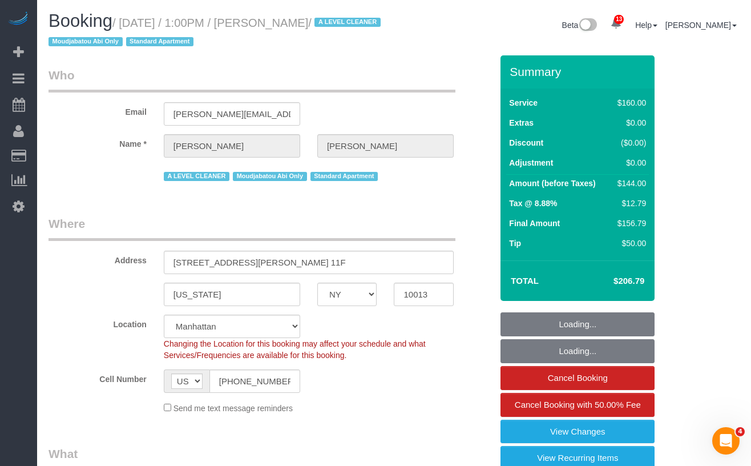
select select "spot1"
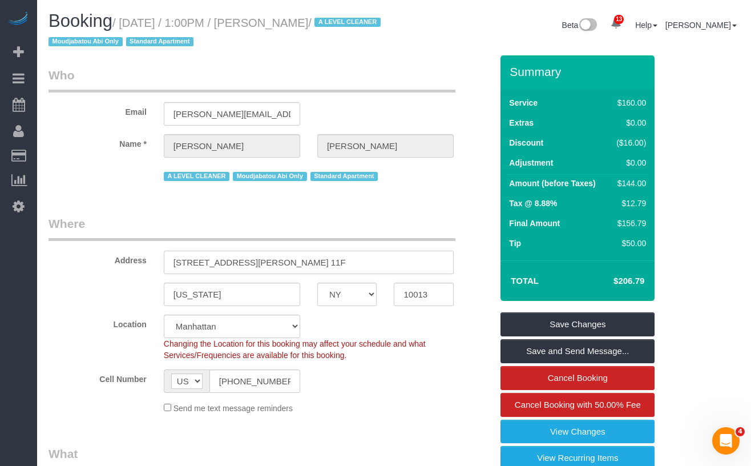
click at [321, 259] on input "[STREET_ADDRESS][PERSON_NAME] 11F" at bounding box center [309, 262] width 290 height 23
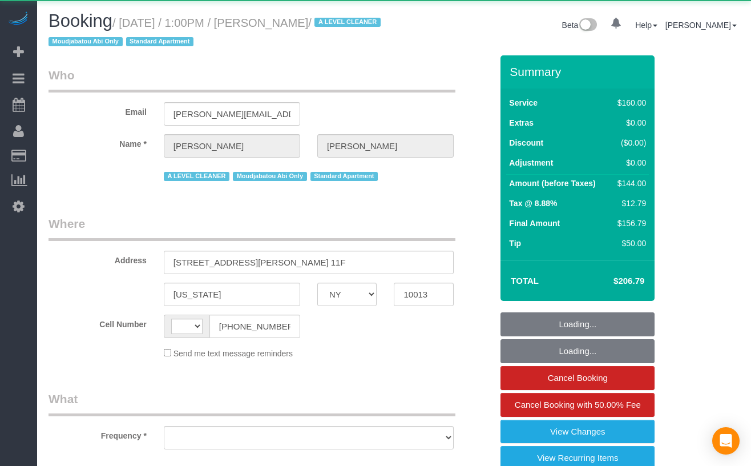
select select "NY"
select select "string:[GEOGRAPHIC_DATA]"
select select "object:989"
select select "string:stripe-pm_1JYag04VGloSiKo7UDbI4bLh"
select select "number:89"
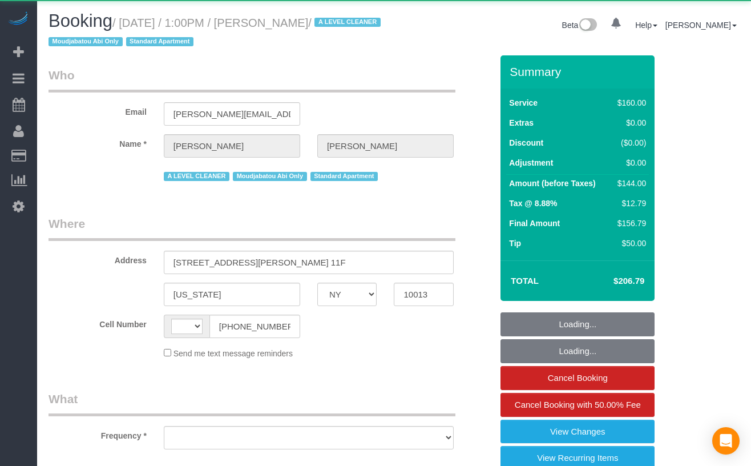
select select "number:90"
select select "number:15"
select select "number:6"
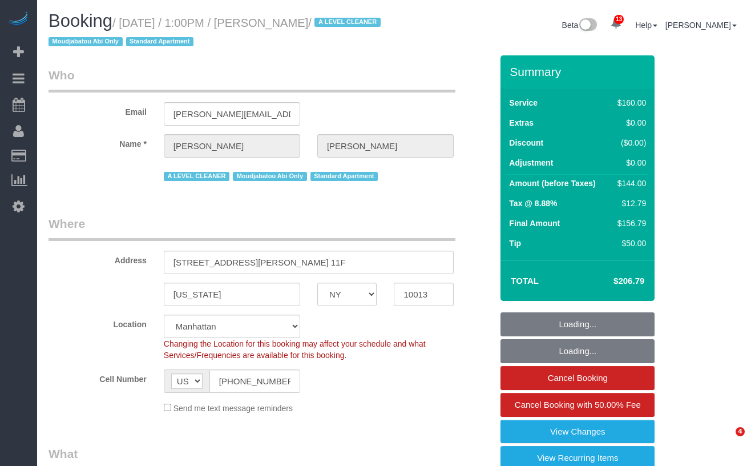
select select "spot1"
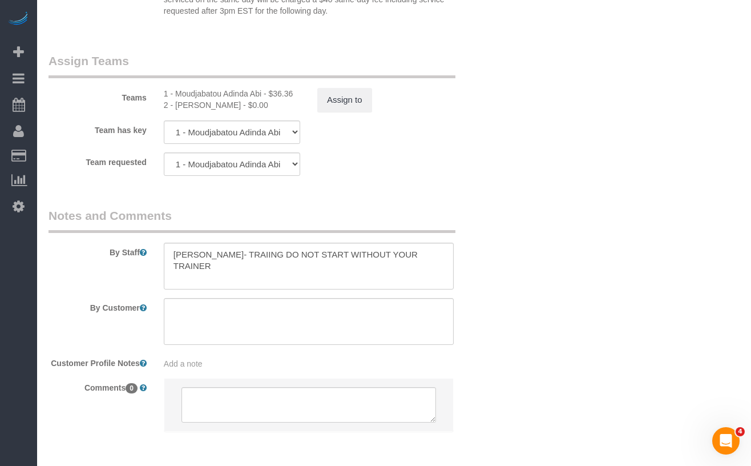
scroll to position [1280, 0]
